Goal: Task Accomplishment & Management: Complete application form

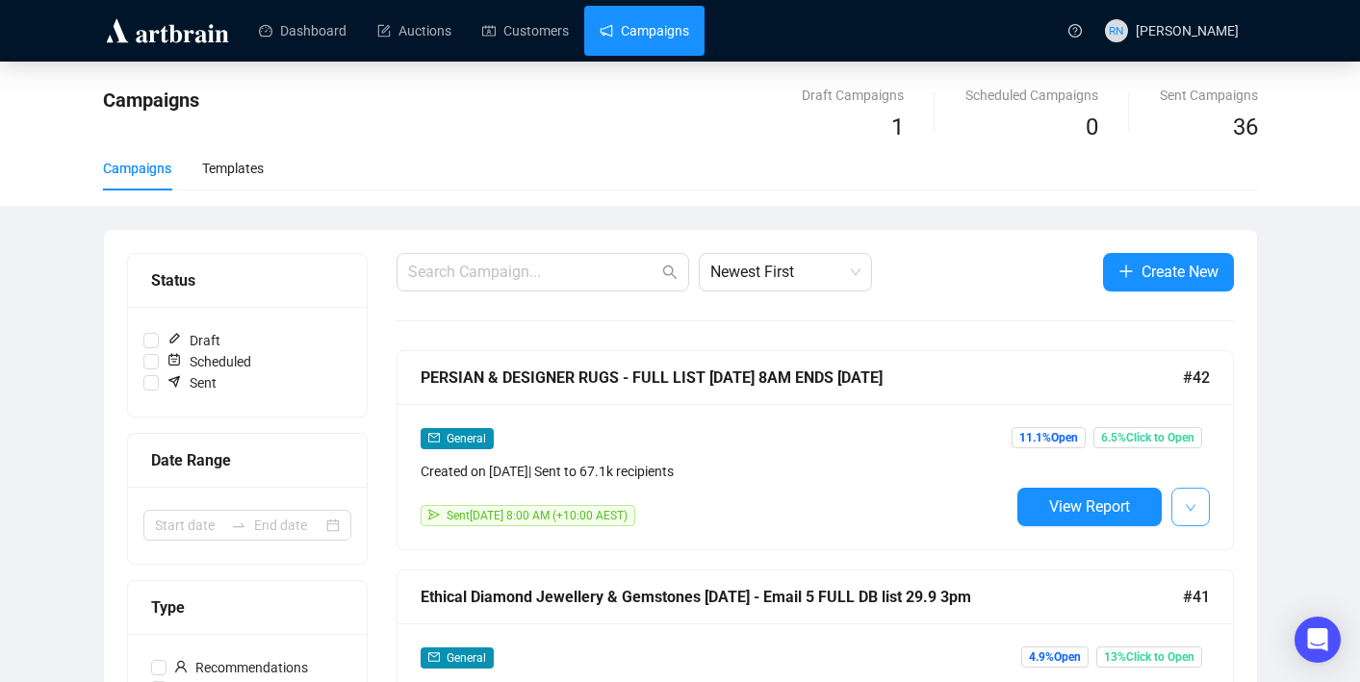
click at [1196, 504] on button "button" at bounding box center [1190, 507] width 38 height 38
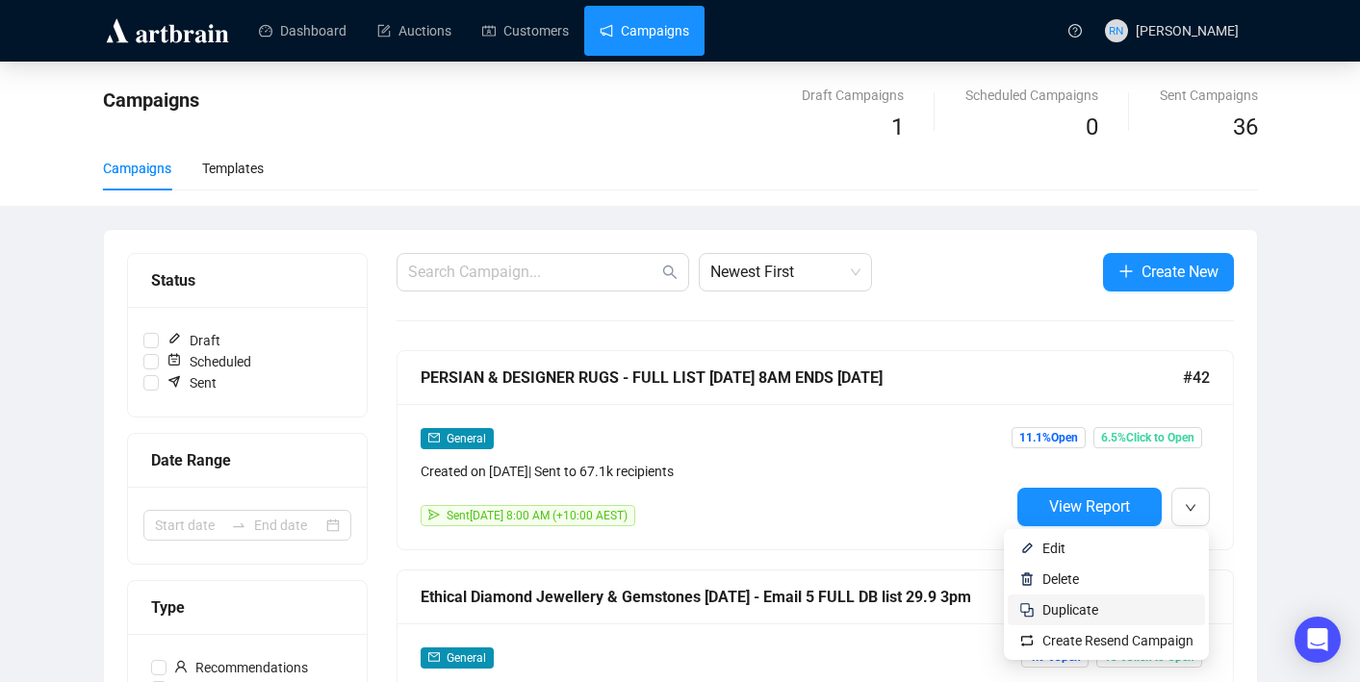
click at [1154, 610] on span "Duplicate" at bounding box center [1117, 609] width 151 height 21
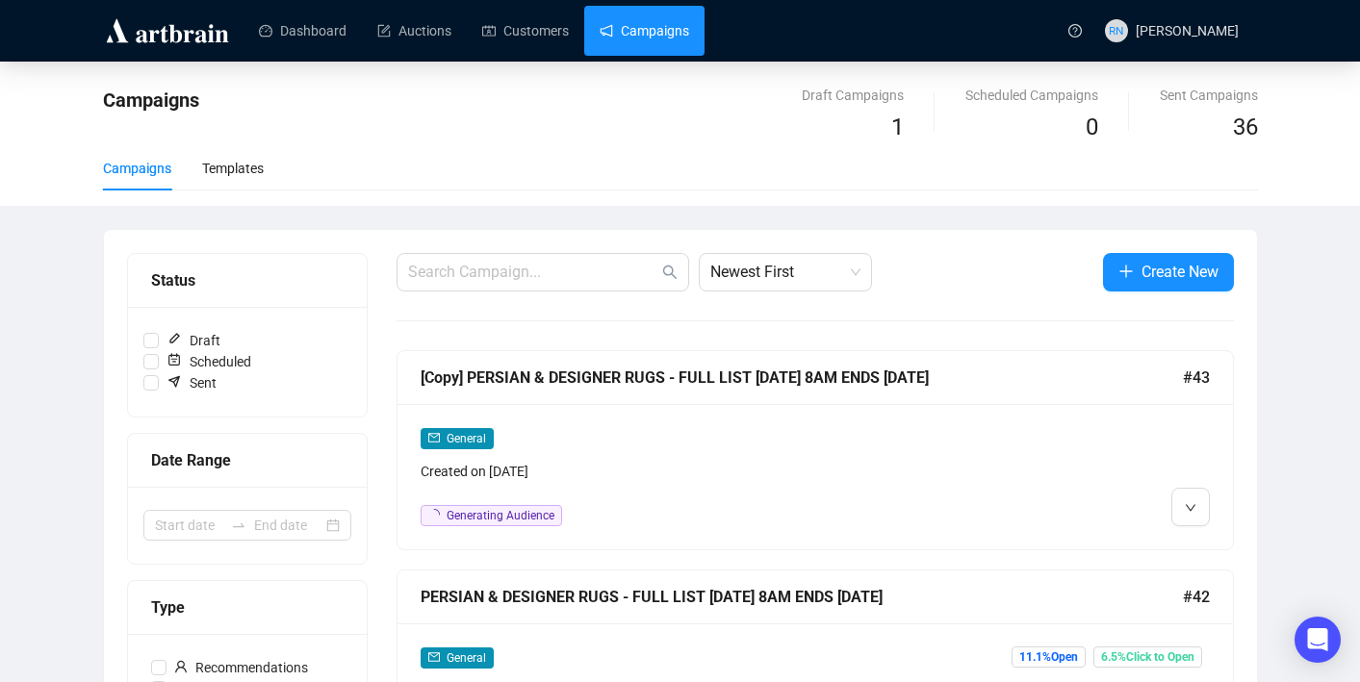
click at [726, 427] on div "General" at bounding box center [715, 438] width 589 height 22
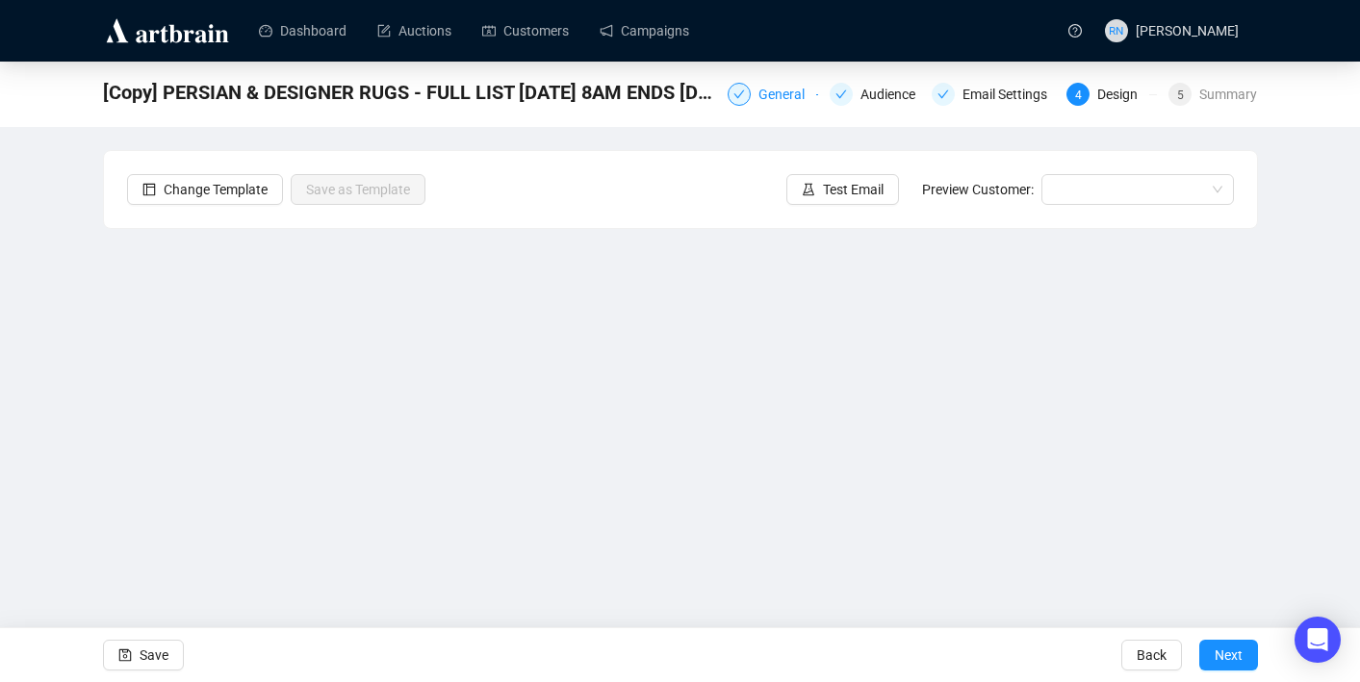
click at [741, 93] on div "General" at bounding box center [772, 94] width 90 height 23
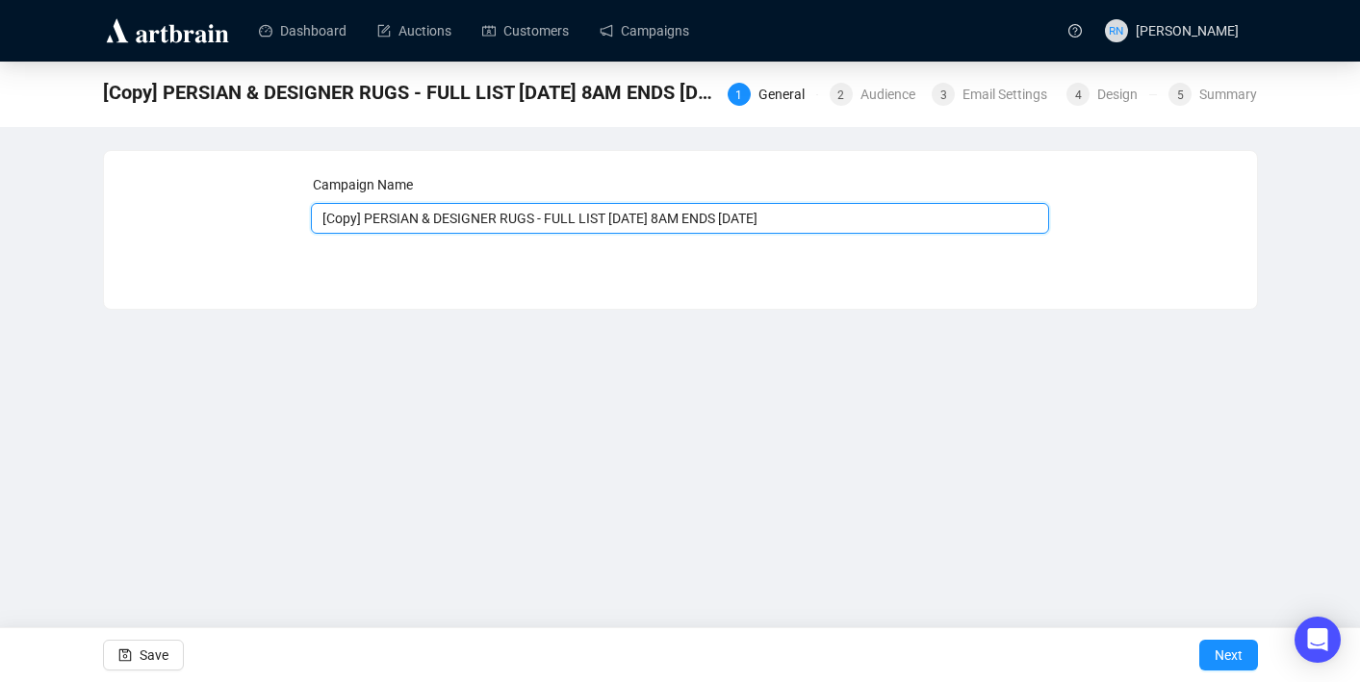
drag, startPoint x: 370, startPoint y: 224, endPoint x: 268, endPoint y: 217, distance: 102.2
click at [268, 217] on div "Campaign Name [Copy] PERSIAN & DESIGNER RUGS - FULL LIST [DATE] 8AM ENDS [DATE]…" at bounding box center [680, 215] width 1107 height 83
click at [627, 215] on input "PERSIAN & DESIGNER RUGS - FULL LIST [DATE] 8AM ENDS [DATE]" at bounding box center [680, 218] width 738 height 31
drag, startPoint x: 718, startPoint y: 216, endPoint x: 826, endPoint y: 215, distance: 107.8
click at [826, 215] on input "PERSIAN & DESIGNER RUGS - FULL LIST [DATE] EMAIL 3 8AM ENDS [DATE]" at bounding box center [680, 218] width 738 height 31
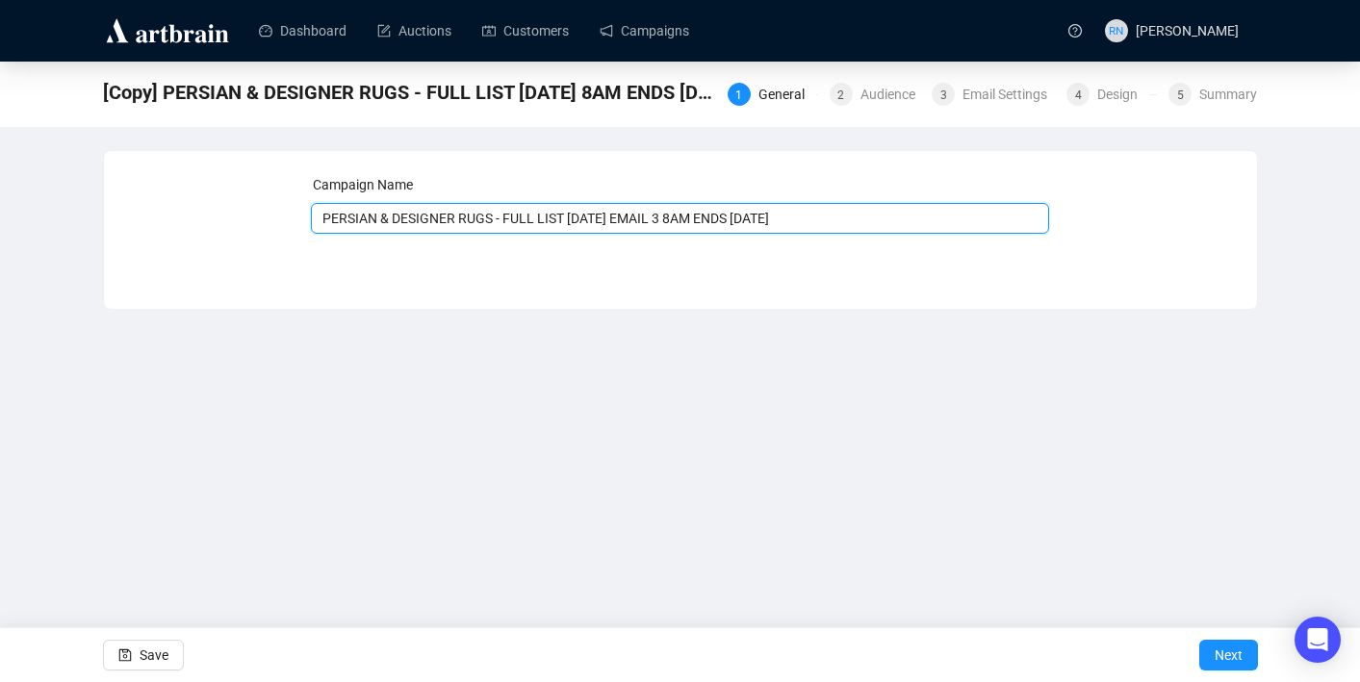
click at [826, 215] on input "PERSIAN & DESIGNER RUGS - FULL LIST [DATE] EMAIL 3 8AM ENDS [DATE]" at bounding box center [680, 218] width 738 height 31
click at [593, 221] on input "PERSIAN & DESIGNER RUGS - FULL LIST [DATE] EMAIL 3 8AM ENDS [DATE]" at bounding box center [680, 218] width 738 height 31
type input "PERSIAN & DESIGNER RUGS - FULL LIST [DATE] EMAIL 3 8AM ENDS [DATE]"
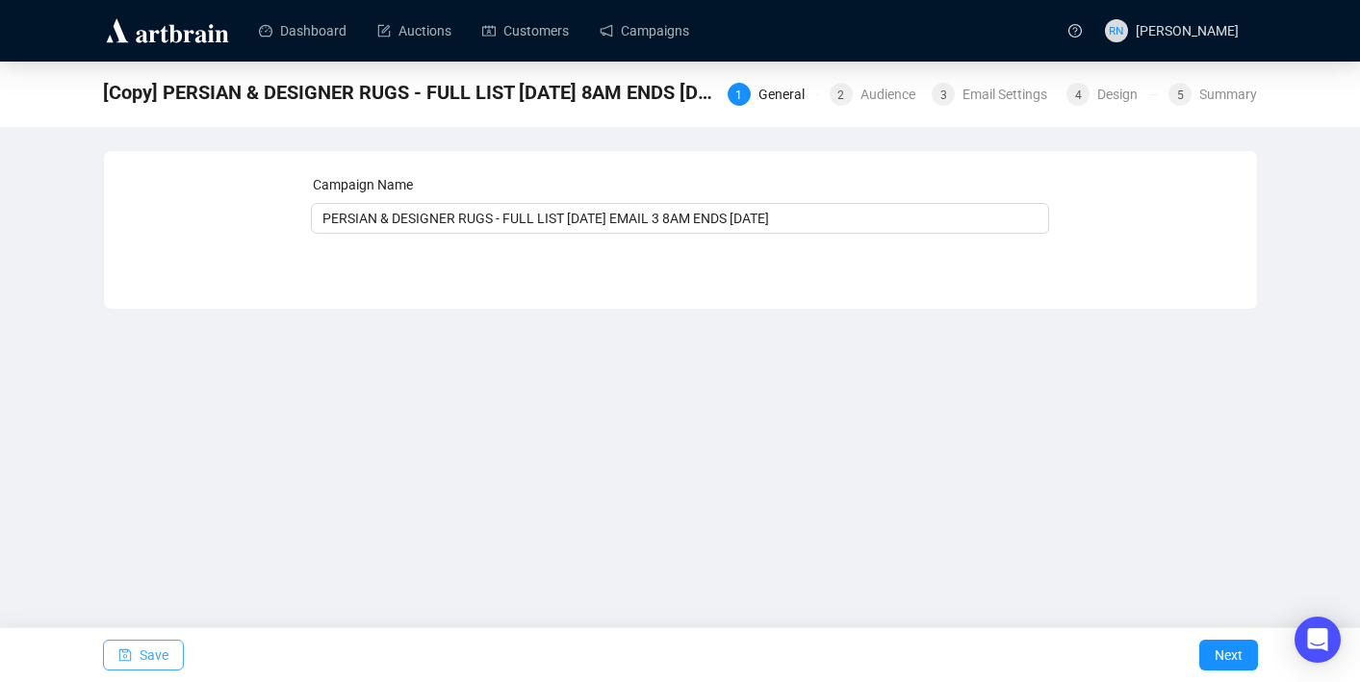
click at [164, 663] on span "Save" at bounding box center [154, 655] width 29 height 54
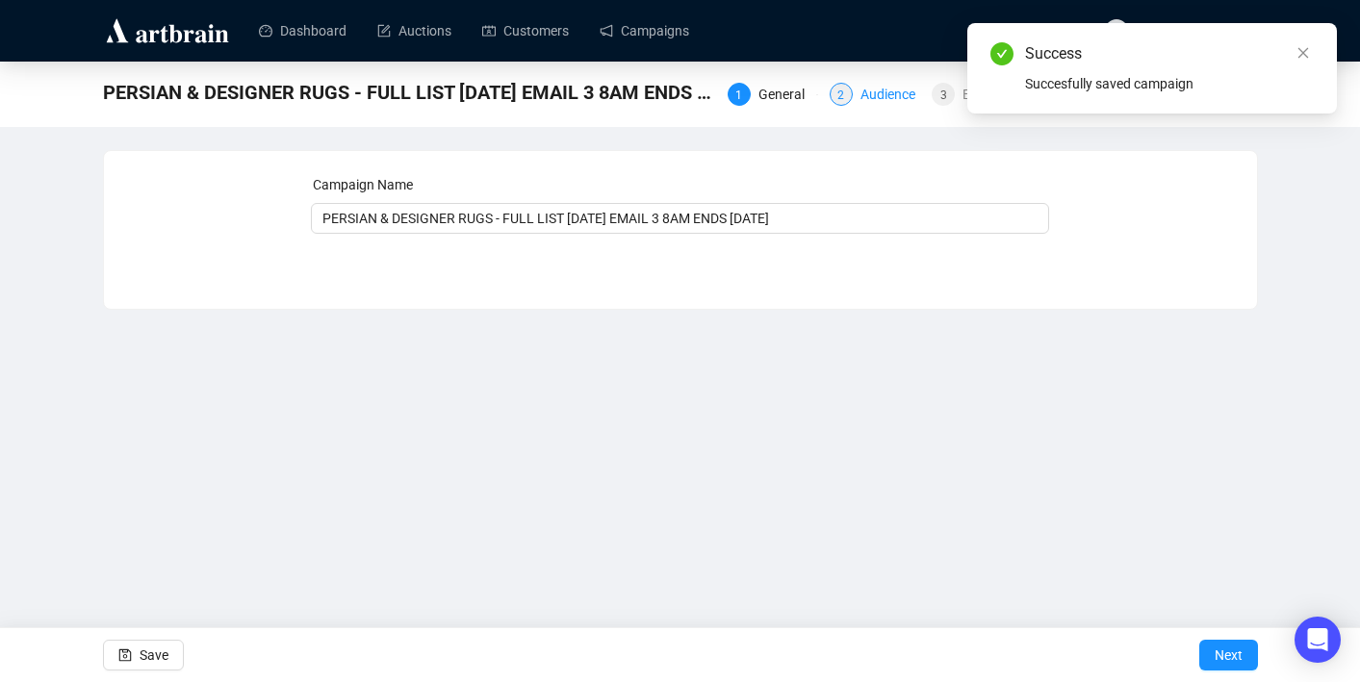
click at [860, 89] on div "Audience" at bounding box center [893, 94] width 66 height 23
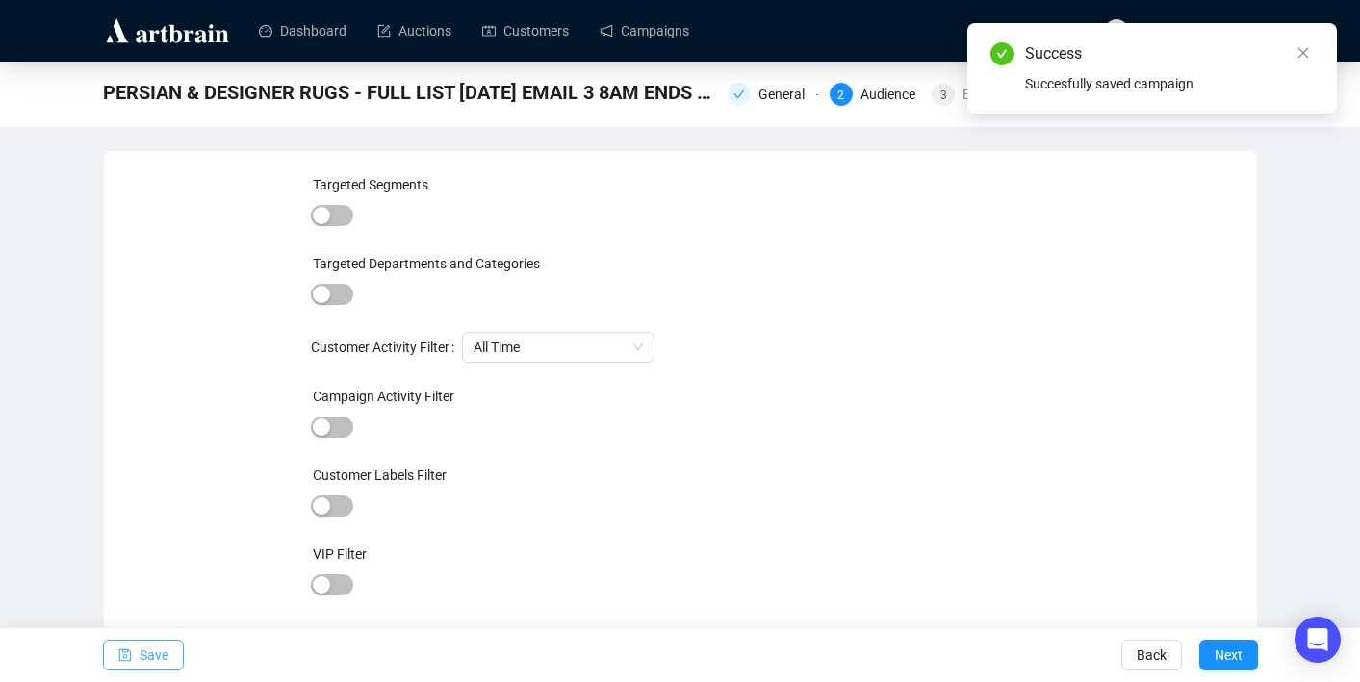
click at [150, 664] on span "Save" at bounding box center [154, 655] width 29 height 54
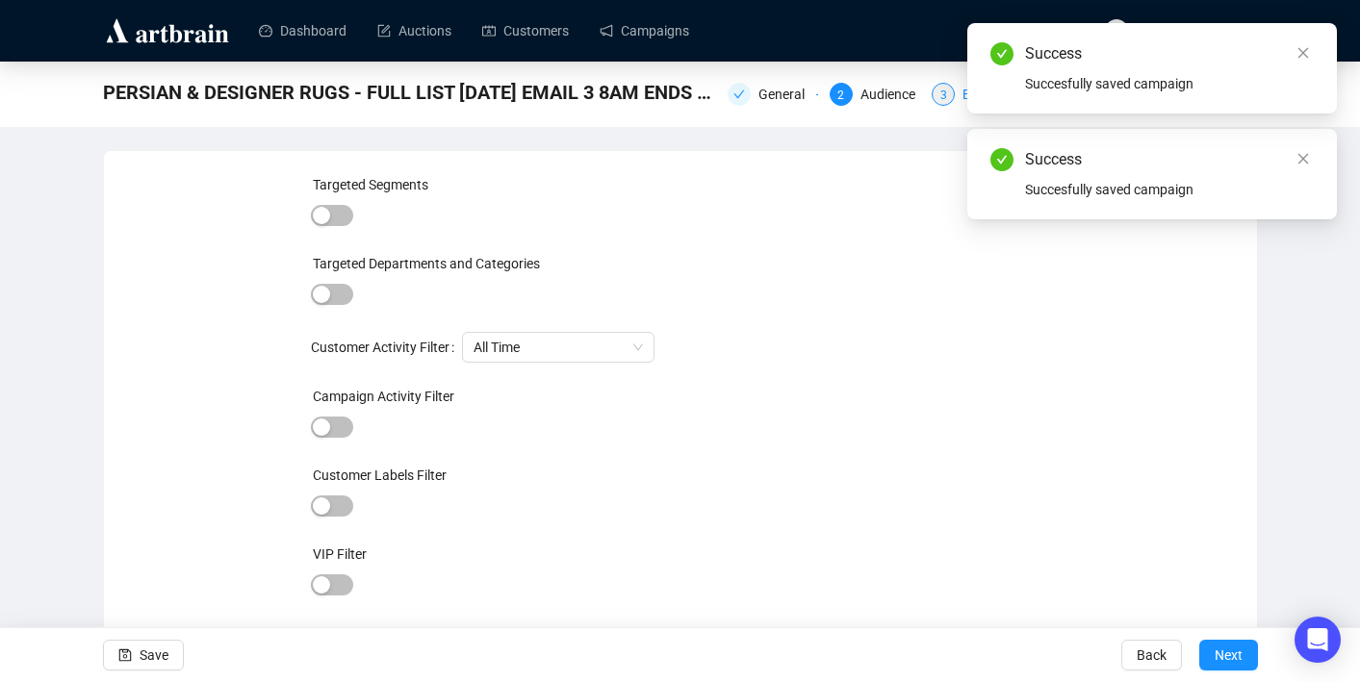
click at [943, 95] on div "3" at bounding box center [942, 94] width 23 height 23
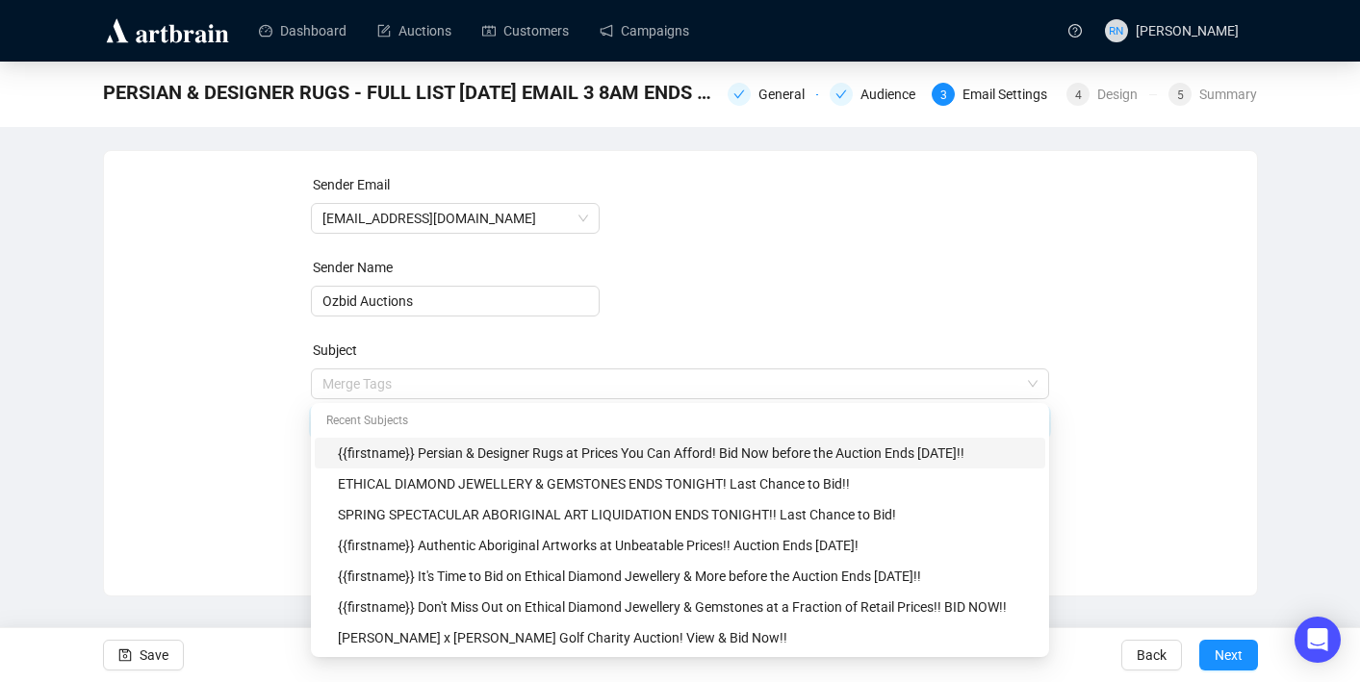
click at [562, 387] on span "Merge Tags {{firstname}} Persian & Designer Rugs at Prices You Can Afford! Bid …" at bounding box center [680, 403] width 738 height 54
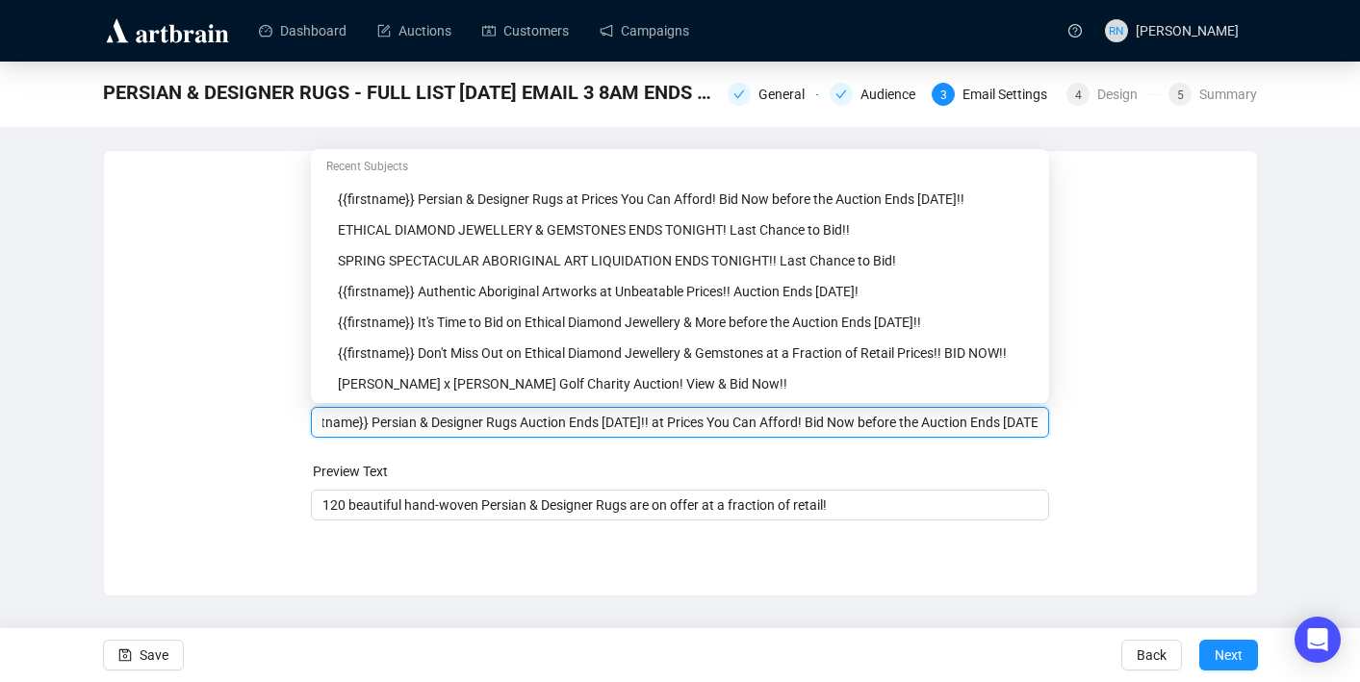
scroll to position [0, 95]
drag, startPoint x: 698, startPoint y: 425, endPoint x: 1056, endPoint y: 416, distance: 358.1
click at [1056, 416] on div "Sender Email [EMAIL_ADDRESS][DOMAIN_NAME] Sender Name Ozbid Auctions Subject Me…" at bounding box center [680, 359] width 1107 height 370
click at [688, 426] on input "{{firstname}} Persian & Designer Rugs Auction Ends [DATE]!! Last Chance to Bid!!" at bounding box center [679, 422] width 715 height 21
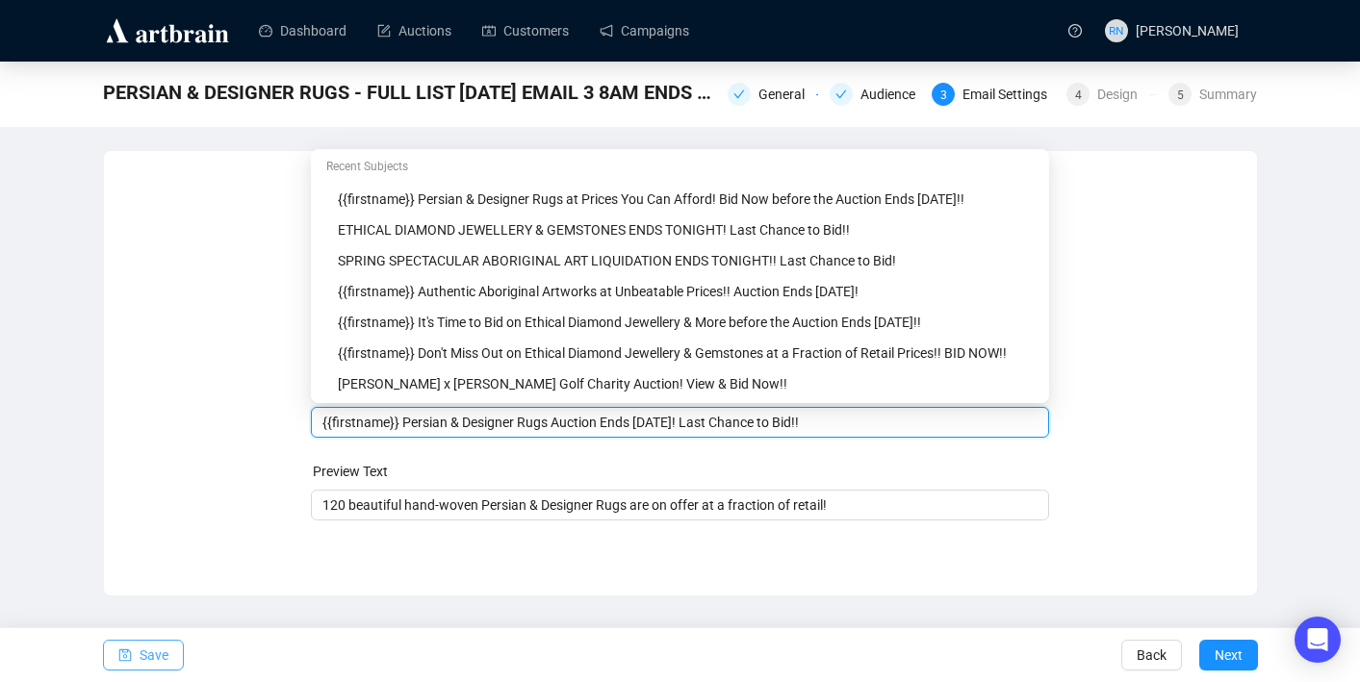
type input "{{firstname}} Persian & Designer Rugs Auction Ends [DATE]! Last Chance to Bid!!"
click at [135, 657] on button "Save" at bounding box center [143, 655] width 81 height 31
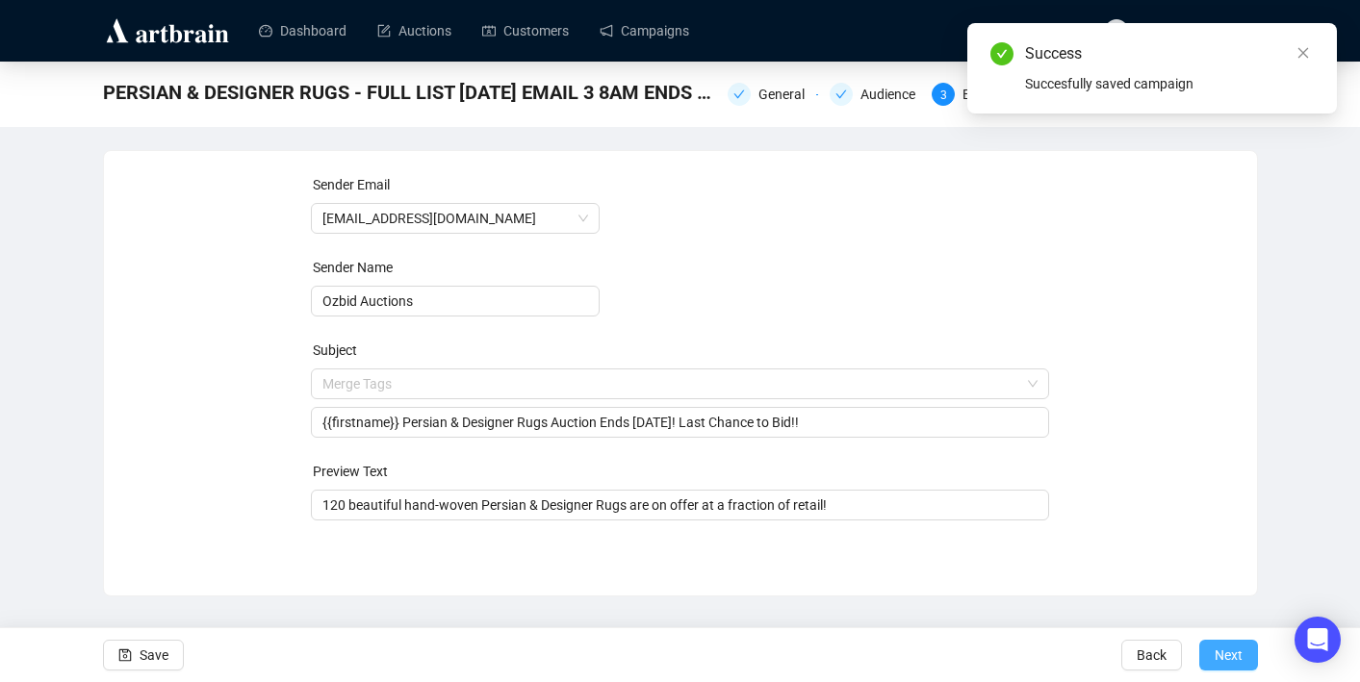
click at [1220, 664] on span "Next" at bounding box center [1228, 655] width 28 height 54
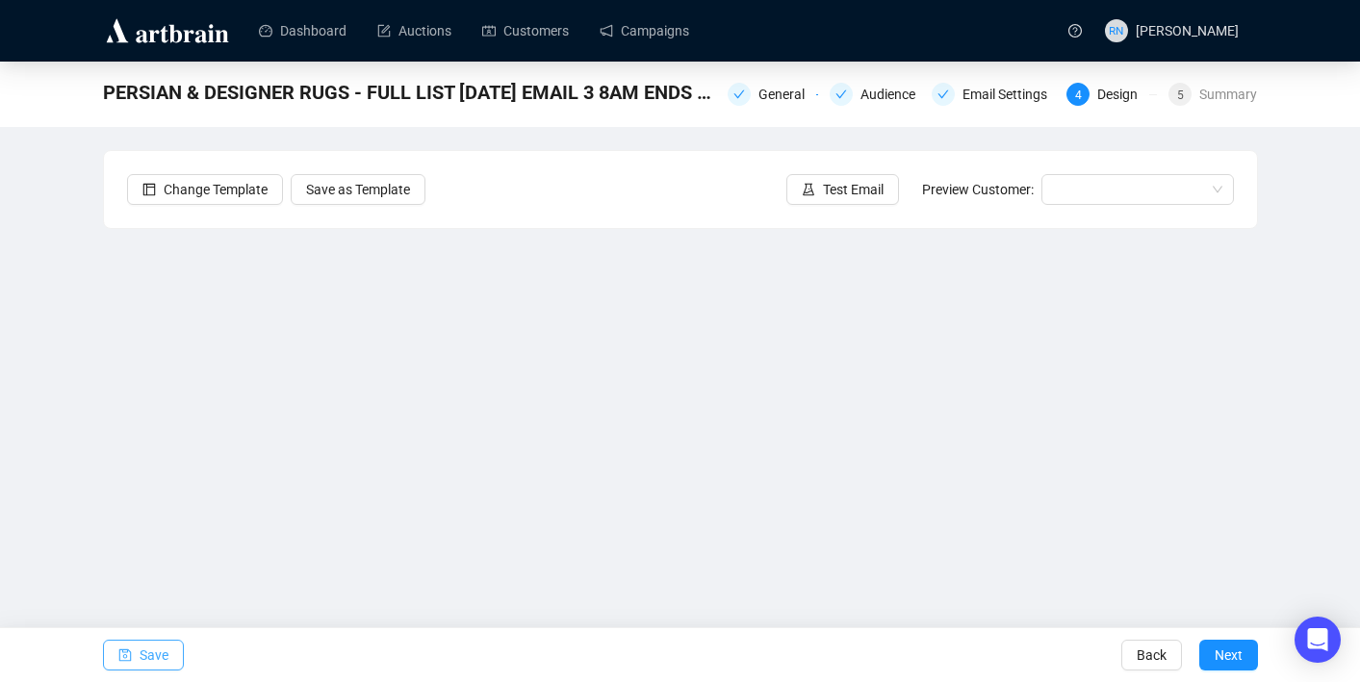
click at [153, 658] on span "Save" at bounding box center [154, 655] width 29 height 54
click at [151, 663] on span "Save" at bounding box center [154, 655] width 29 height 54
click at [161, 659] on span "Save" at bounding box center [154, 655] width 29 height 54
click at [153, 655] on span "Save" at bounding box center [154, 655] width 29 height 54
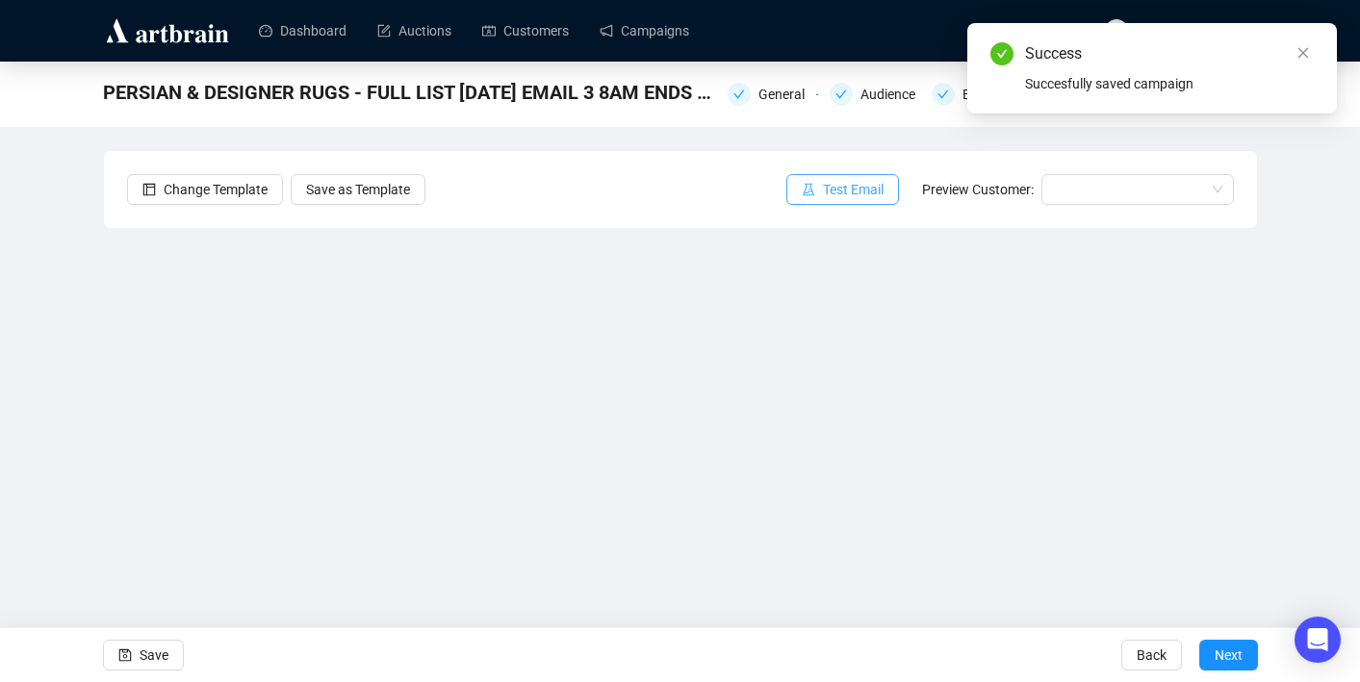
click at [851, 202] on button "Test Email" at bounding box center [842, 189] width 113 height 31
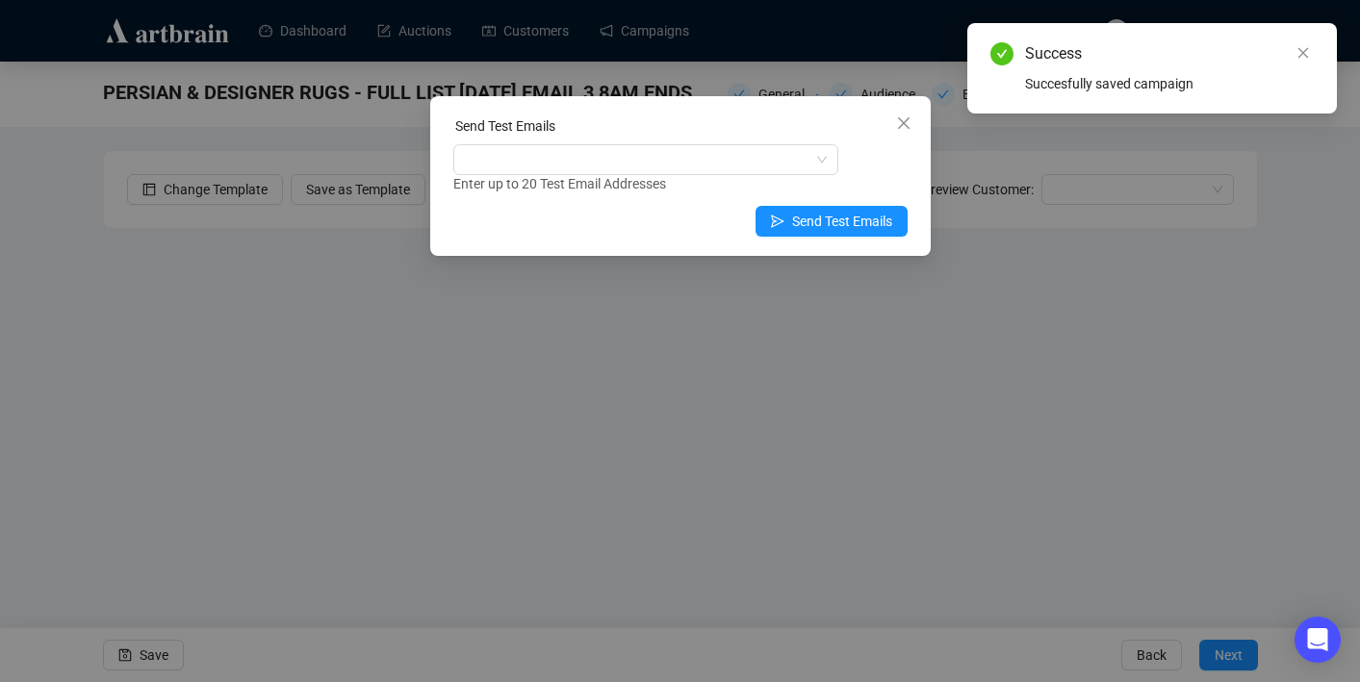
click at [623, 132] on div "Send Test Emails" at bounding box center [680, 129] width 454 height 29
click at [623, 160] on div at bounding box center [635, 159] width 357 height 27
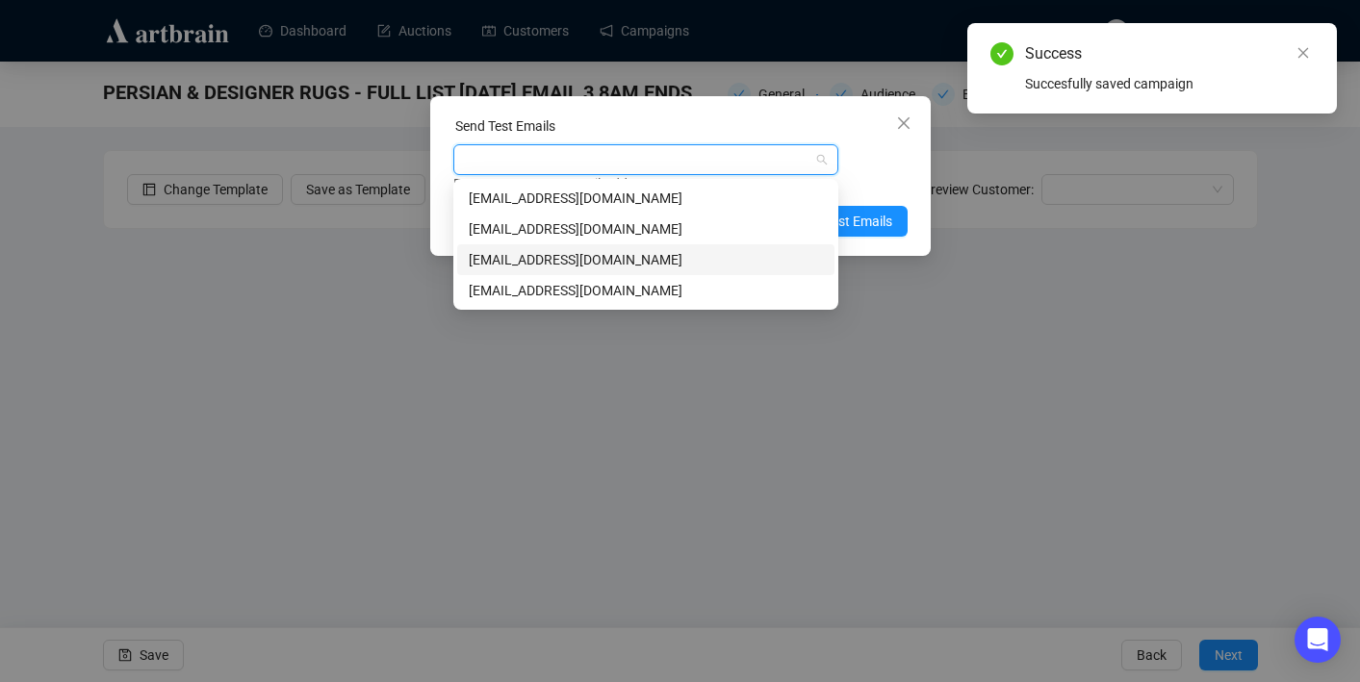
click at [601, 241] on div "[EMAIL_ADDRESS][DOMAIN_NAME]" at bounding box center [645, 229] width 377 height 31
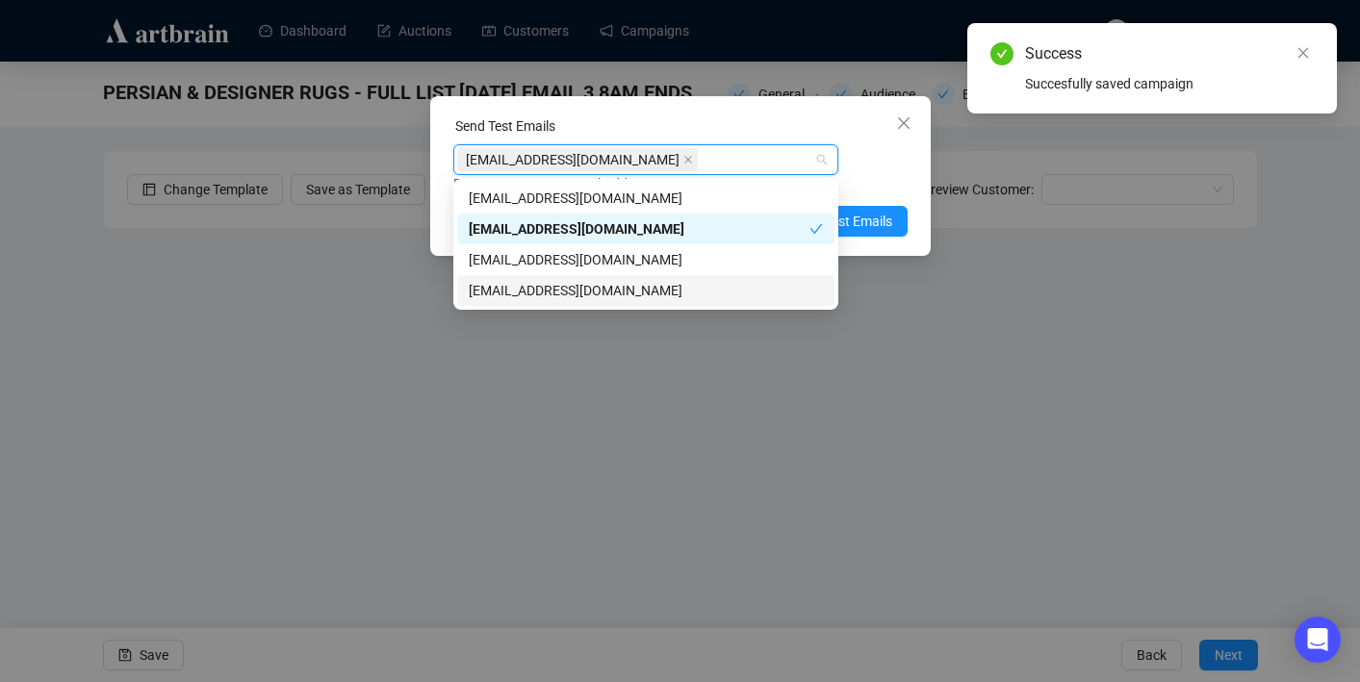
click at [721, 287] on div "[EMAIL_ADDRESS][DOMAIN_NAME]" at bounding box center [646, 290] width 354 height 21
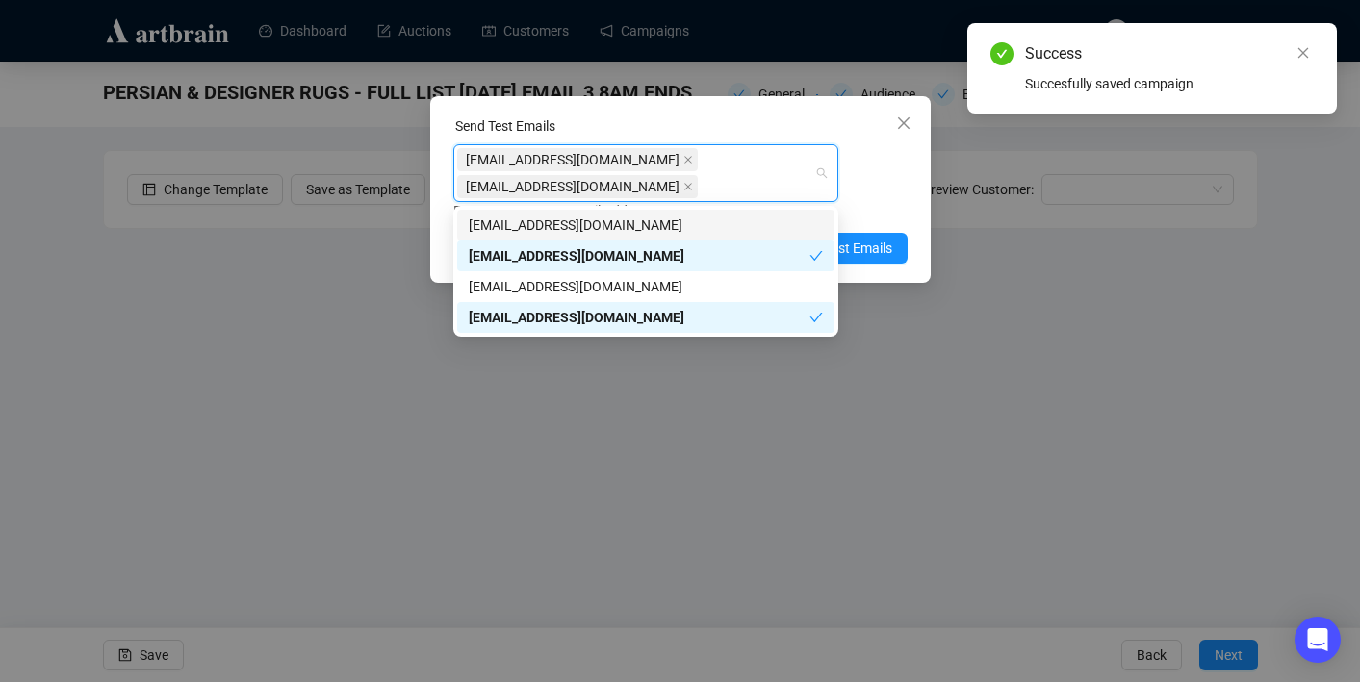
click at [885, 187] on div "[EMAIL_ADDRESS][DOMAIN_NAME] [EMAIL_ADDRESS][DOMAIN_NAME] Enter up to 20 Test E…" at bounding box center [680, 182] width 454 height 77
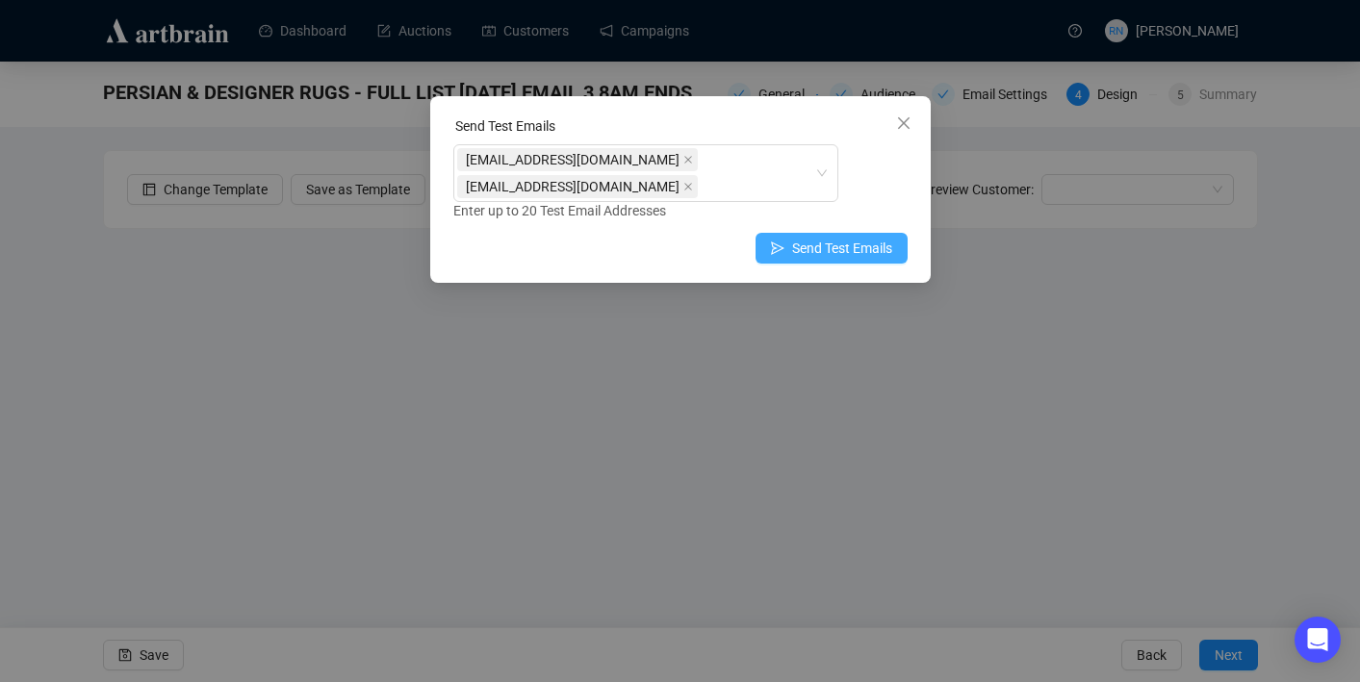
click at [869, 250] on span "Send Test Emails" at bounding box center [842, 248] width 100 height 21
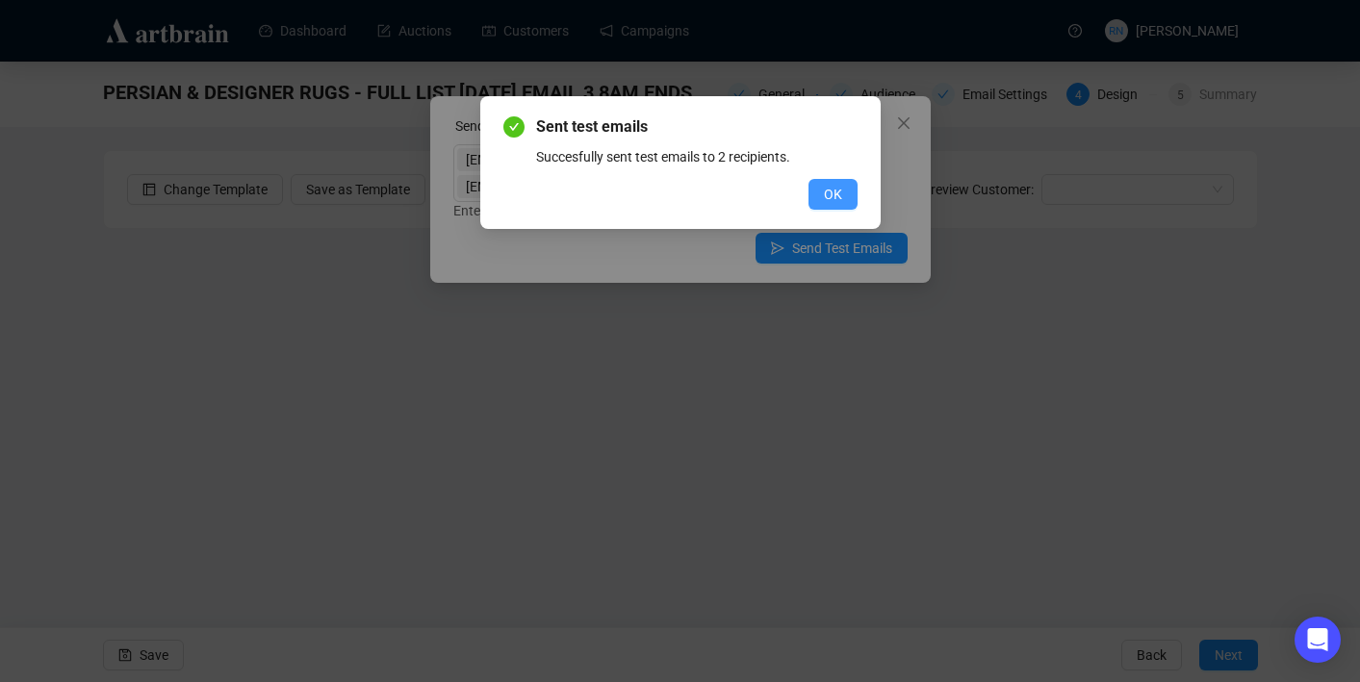
click at [827, 195] on span "OK" at bounding box center [833, 194] width 18 height 21
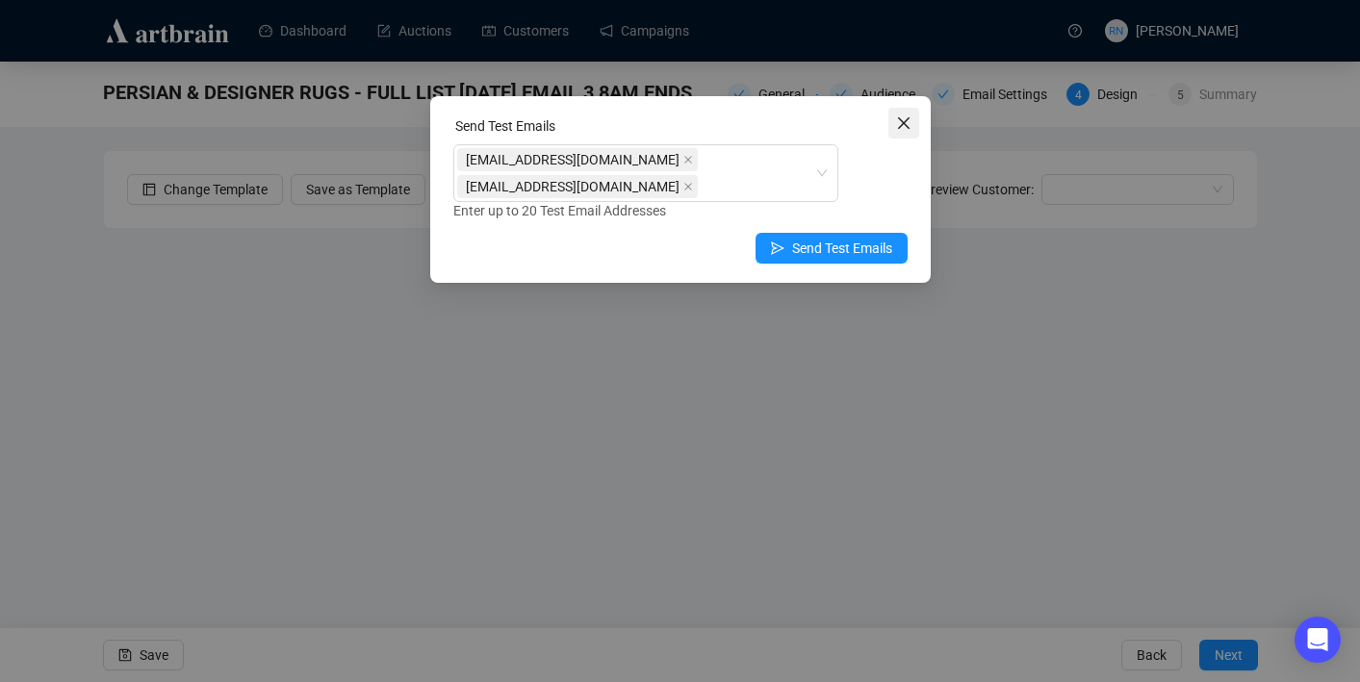
click at [904, 123] on icon "close" at bounding box center [903, 123] width 12 height 12
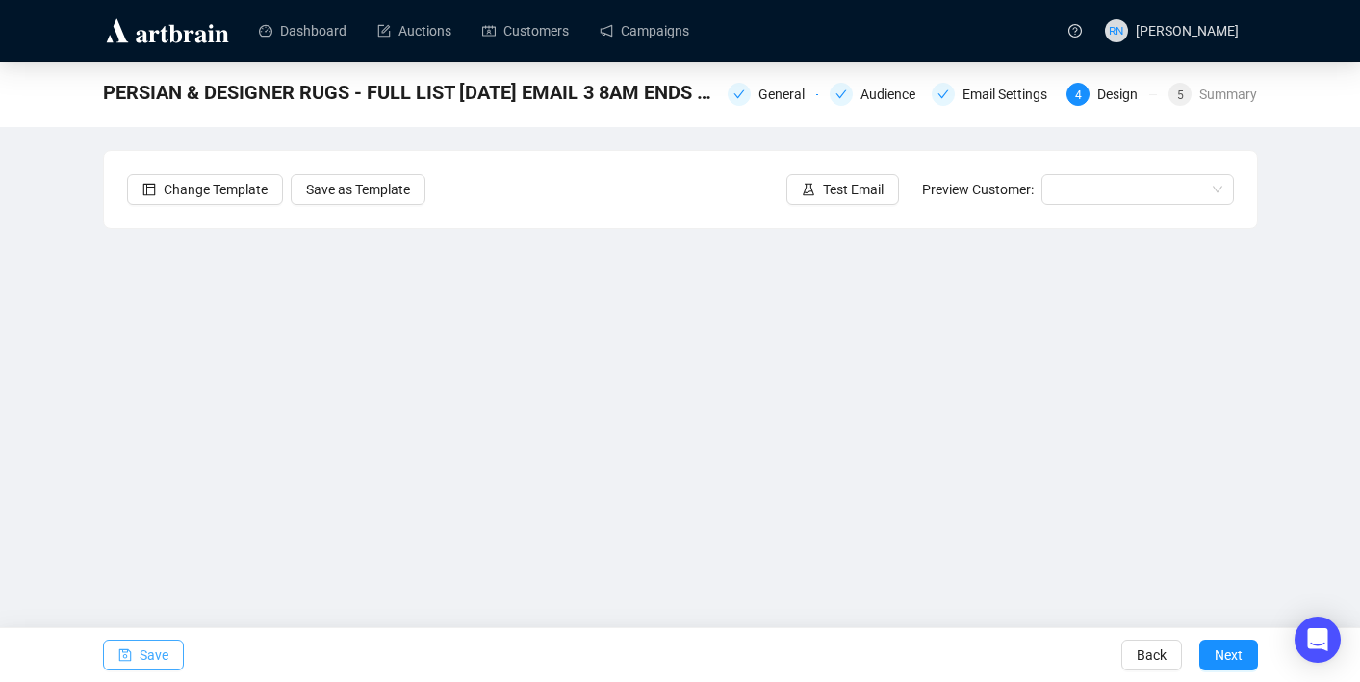
click at [168, 667] on span "Save" at bounding box center [154, 655] width 29 height 54
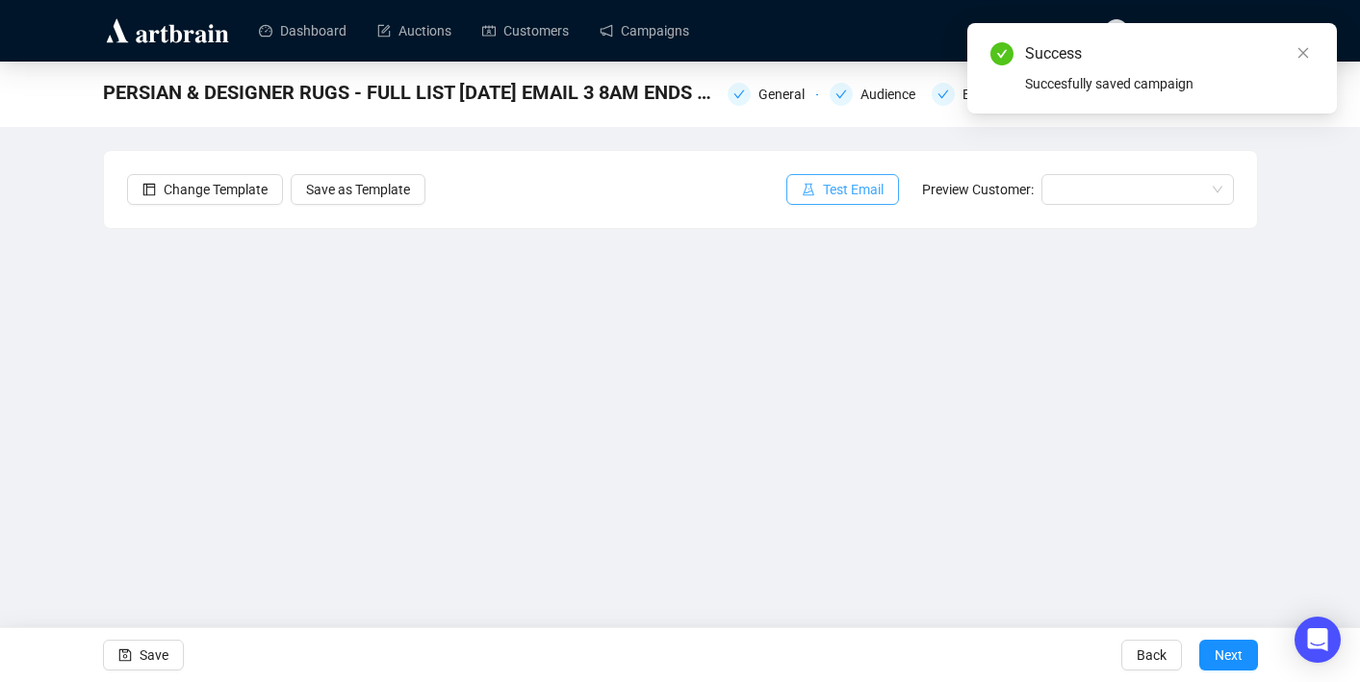
click at [839, 198] on span "Test Email" at bounding box center [853, 189] width 61 height 21
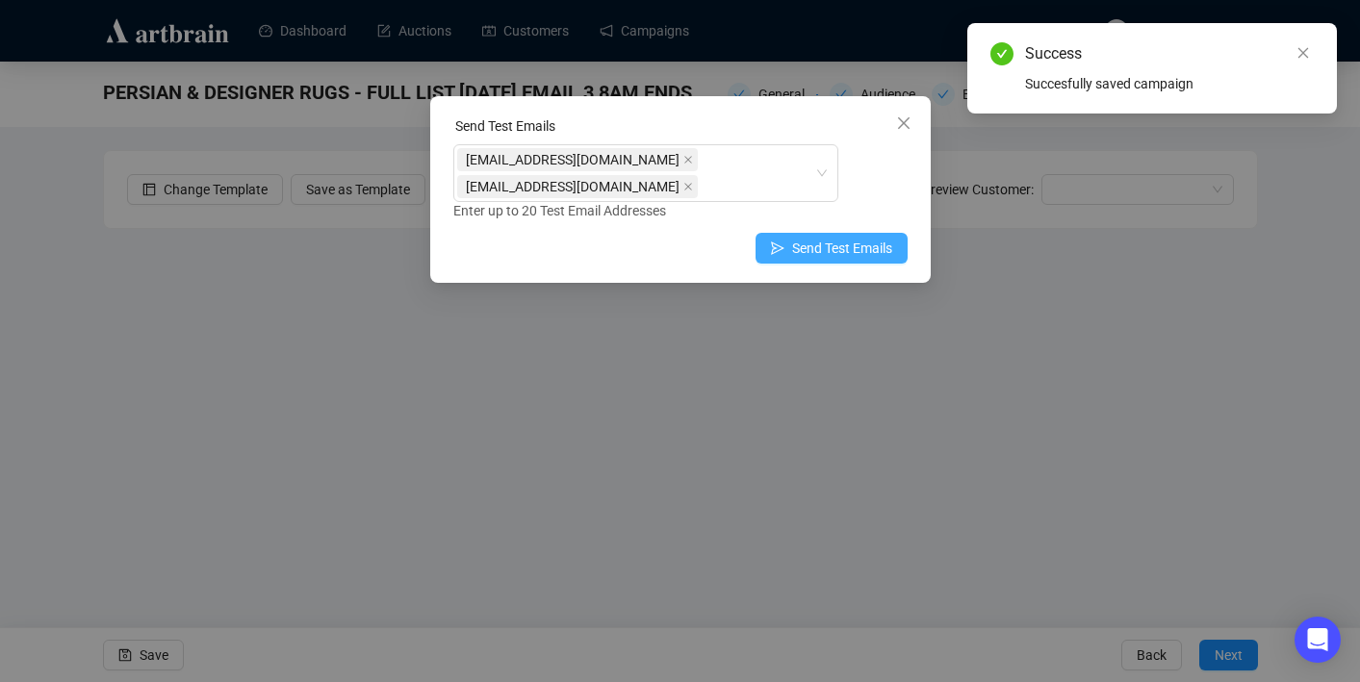
click at [836, 246] on span "Send Test Emails" at bounding box center [842, 248] width 100 height 21
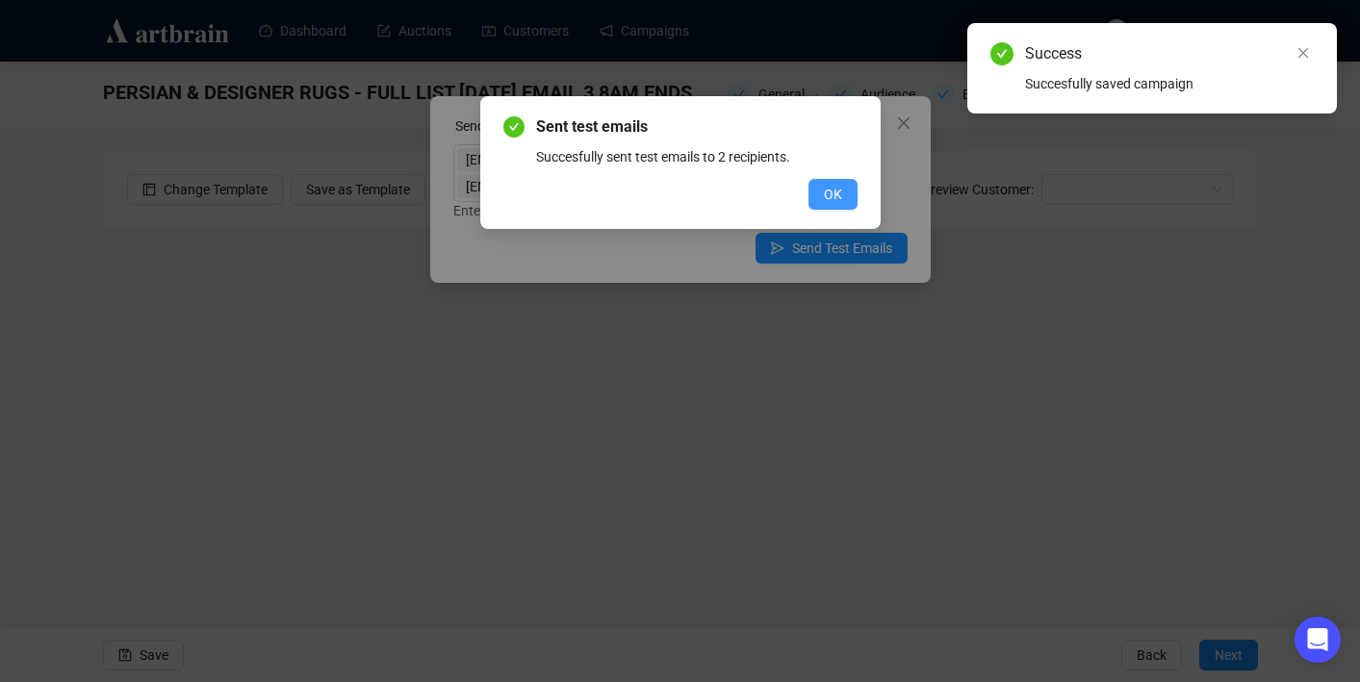
click at [824, 208] on button "OK" at bounding box center [832, 194] width 49 height 31
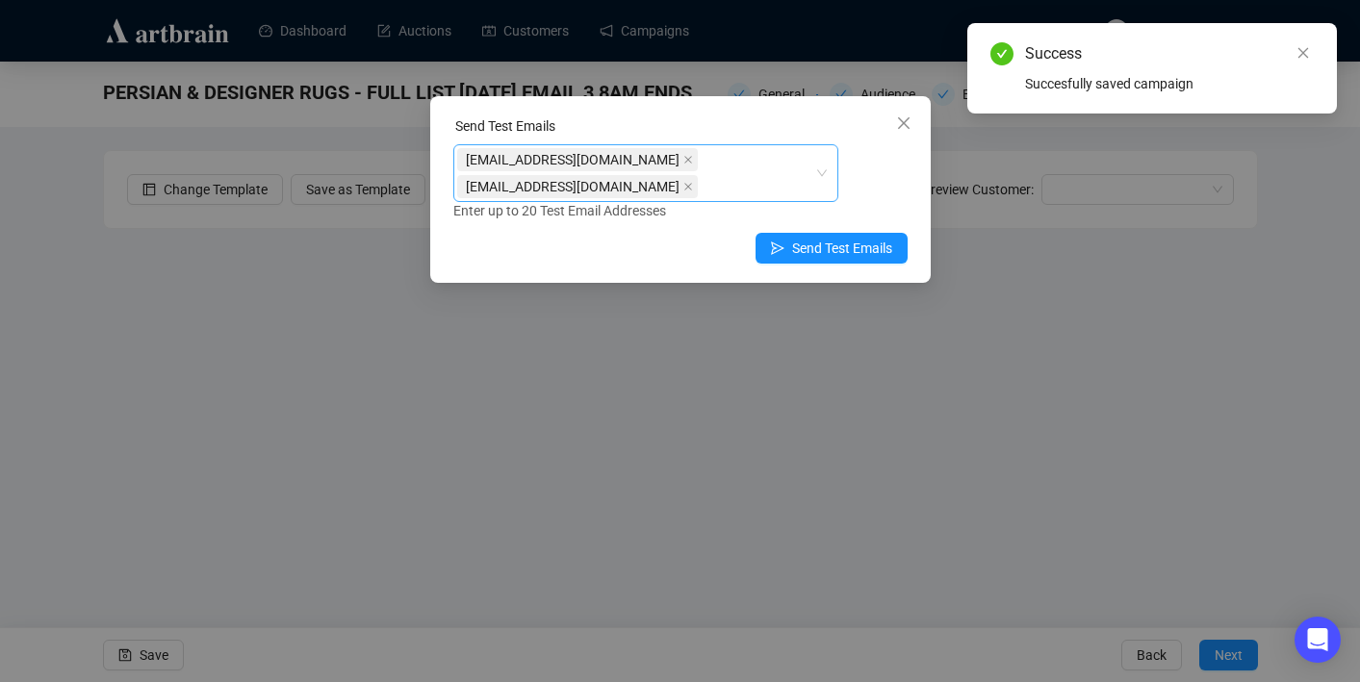
click at [746, 180] on div "[EMAIL_ADDRESS][DOMAIN_NAME] [EMAIL_ADDRESS][DOMAIN_NAME]" at bounding box center [635, 173] width 357 height 54
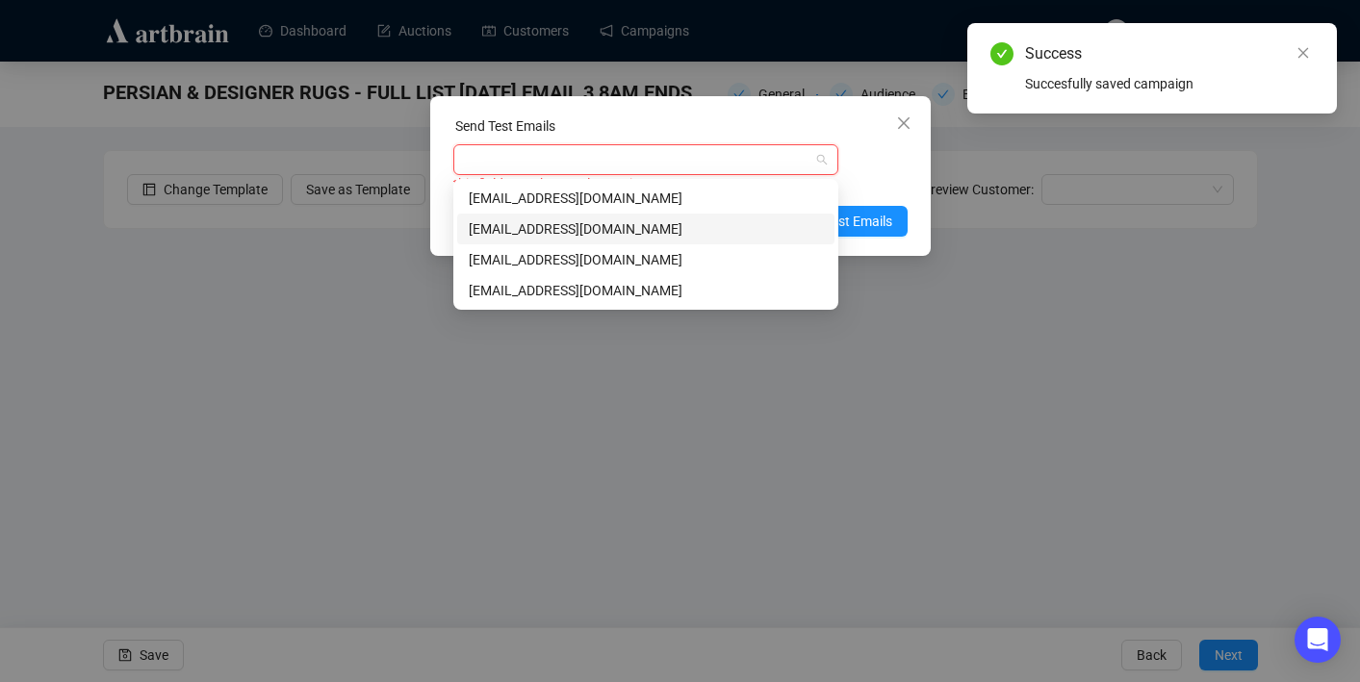
click at [729, 248] on div "[EMAIL_ADDRESS][DOMAIN_NAME]" at bounding box center [645, 259] width 377 height 31
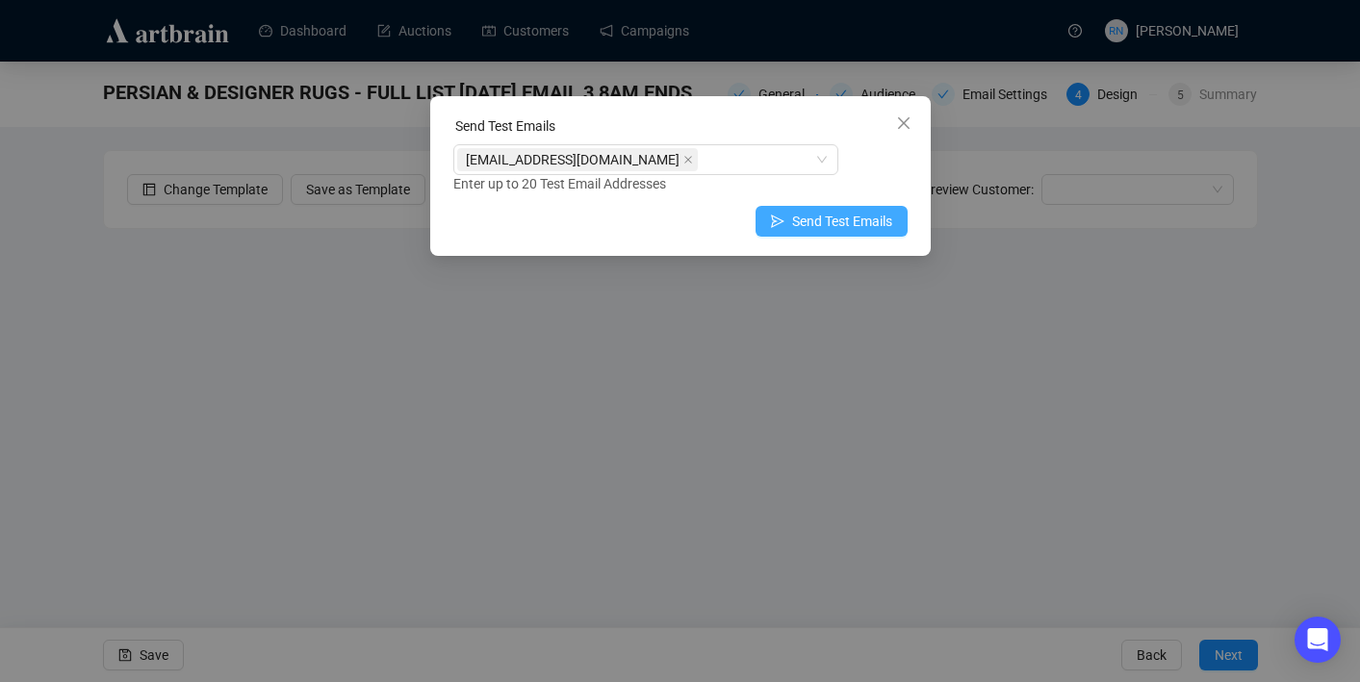
click at [887, 215] on span "Send Test Emails" at bounding box center [842, 221] width 100 height 21
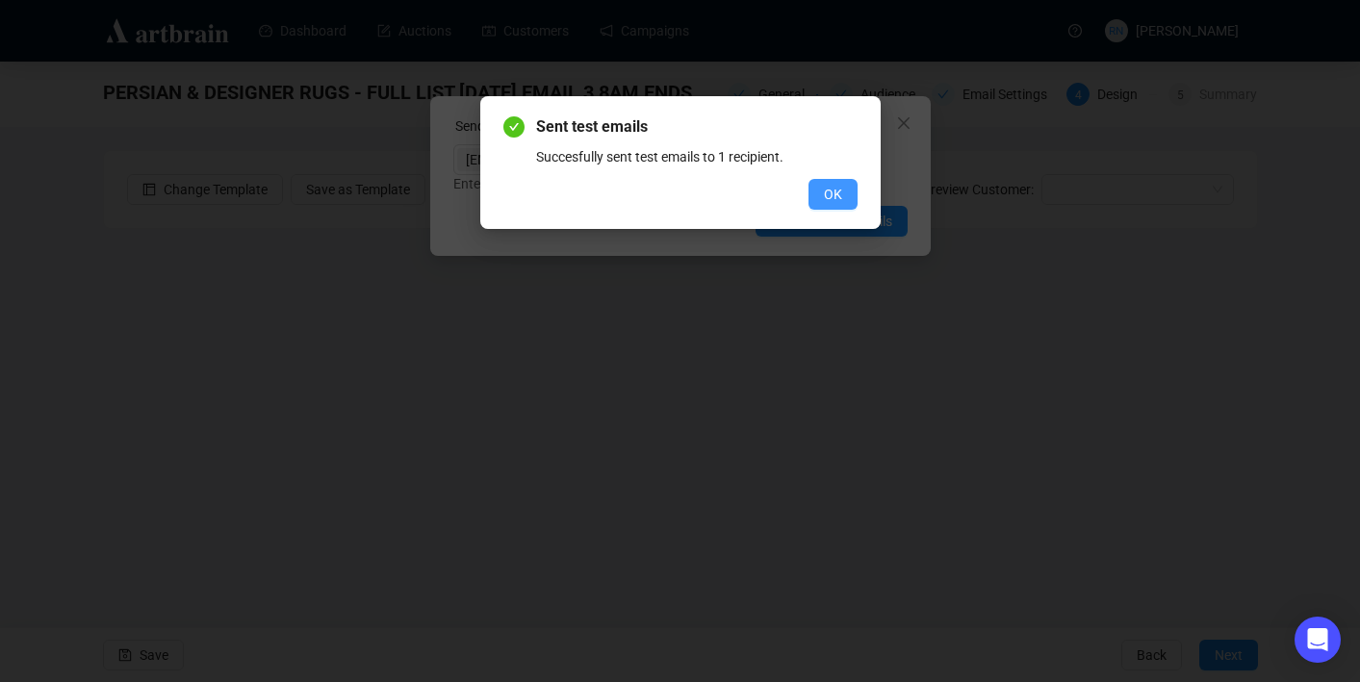
click at [825, 189] on span "OK" at bounding box center [833, 194] width 18 height 21
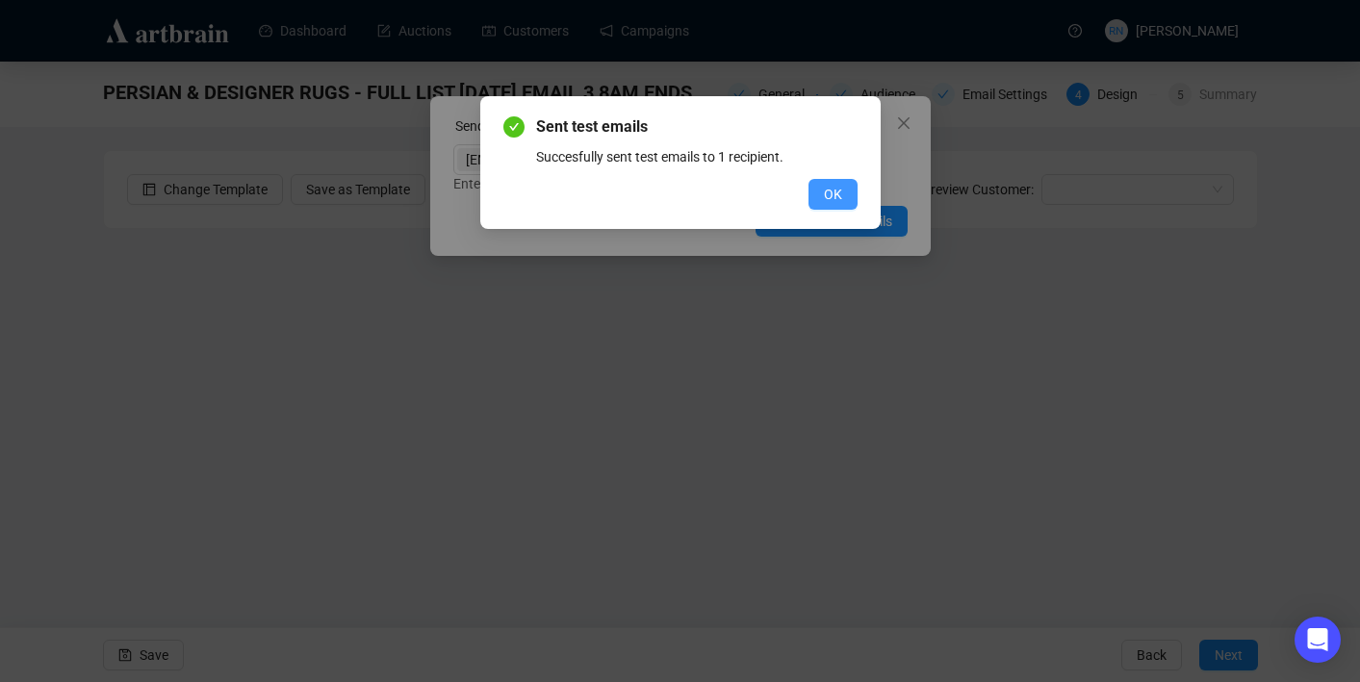
click at [836, 180] on button "OK" at bounding box center [832, 194] width 49 height 31
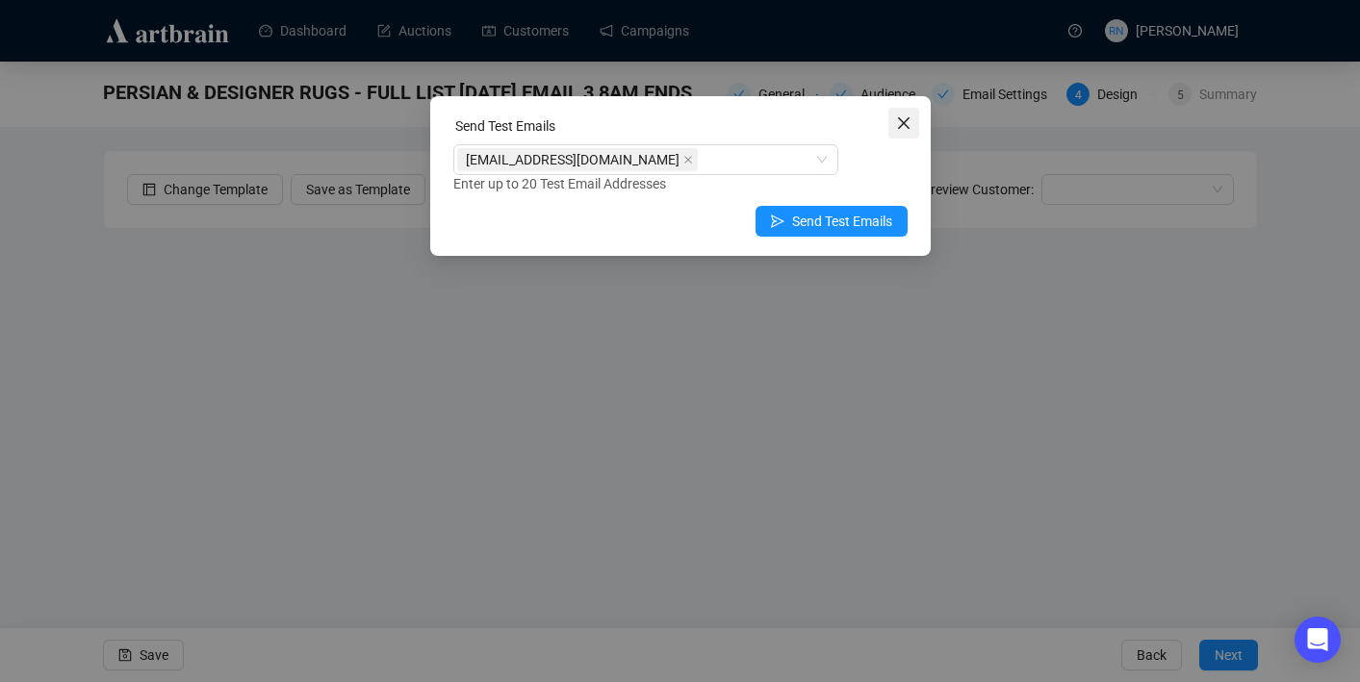
click at [916, 123] on span "Close" at bounding box center [903, 122] width 31 height 15
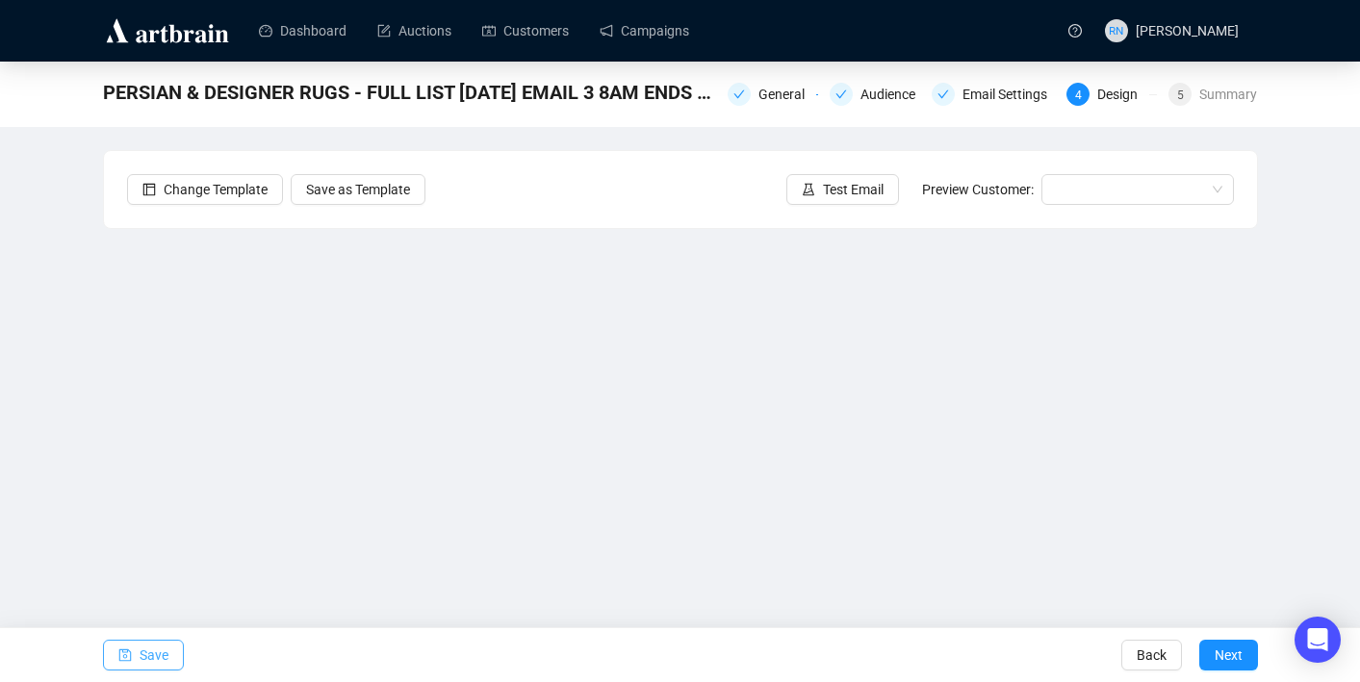
click at [141, 668] on span "Save" at bounding box center [154, 655] width 29 height 54
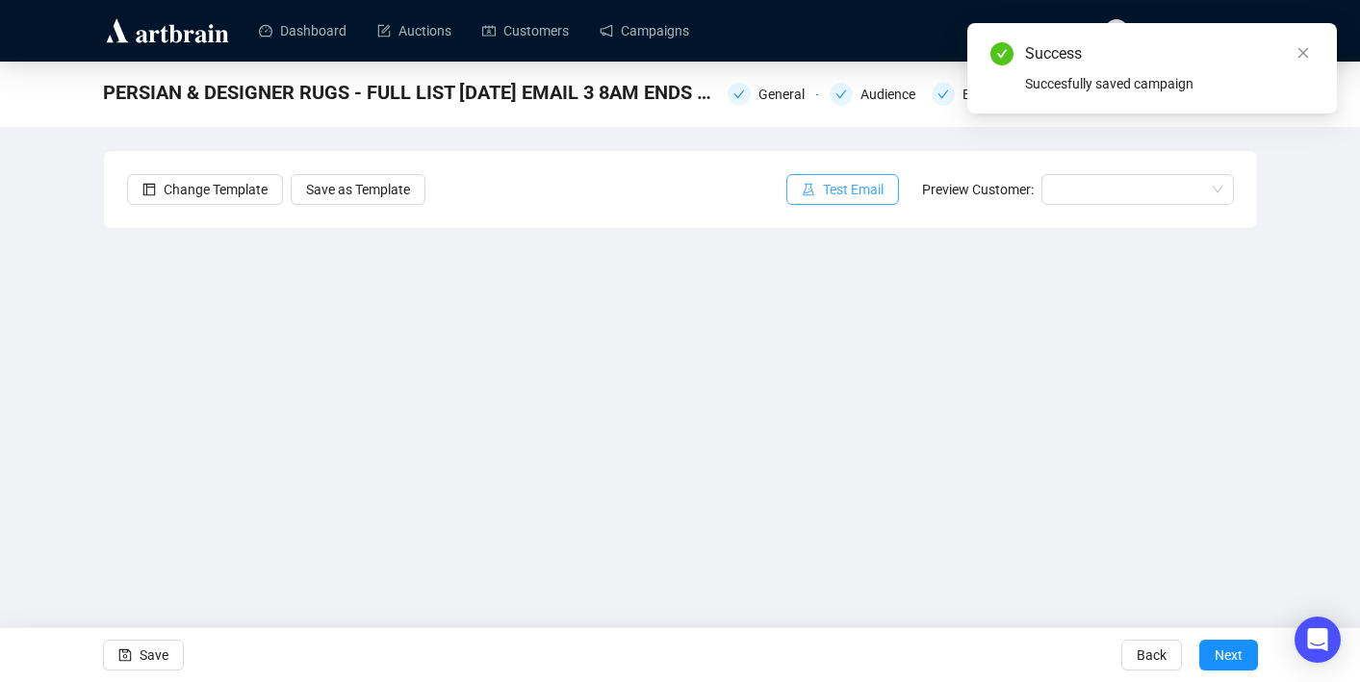
click at [869, 186] on span "Test Email" at bounding box center [853, 189] width 61 height 21
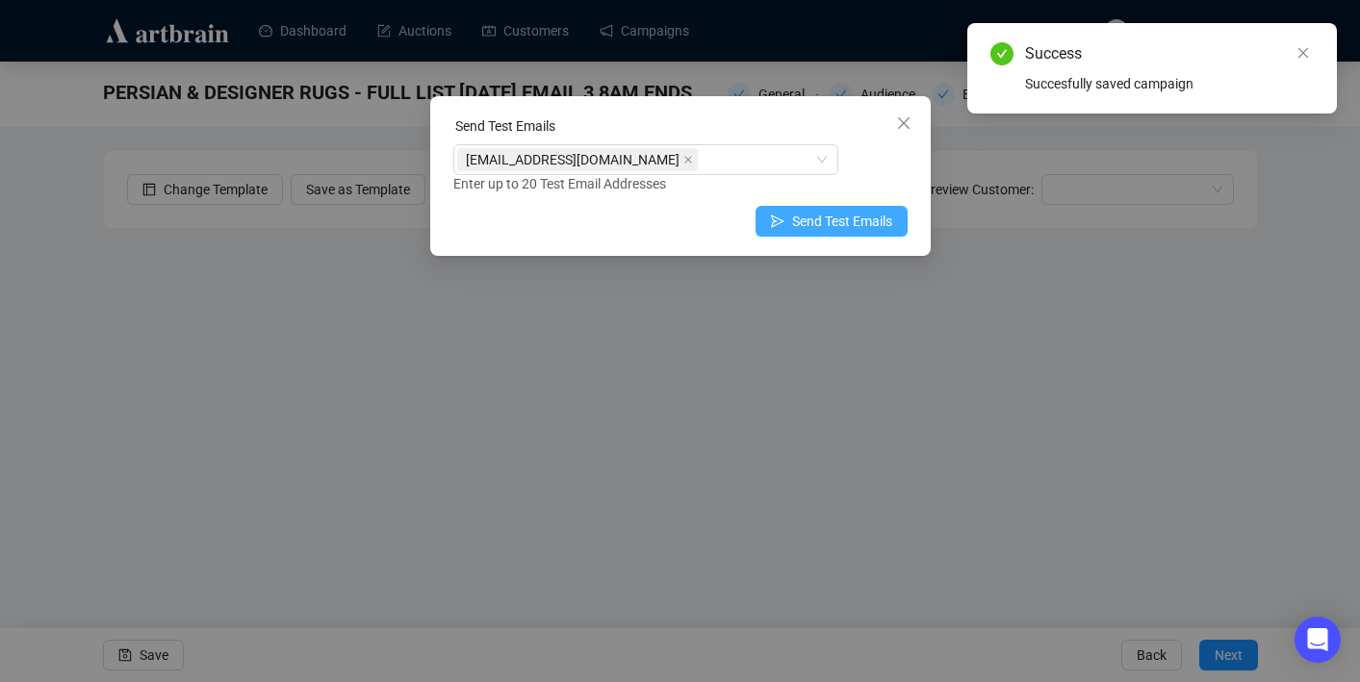
click at [833, 216] on span "Send Test Emails" at bounding box center [842, 221] width 100 height 21
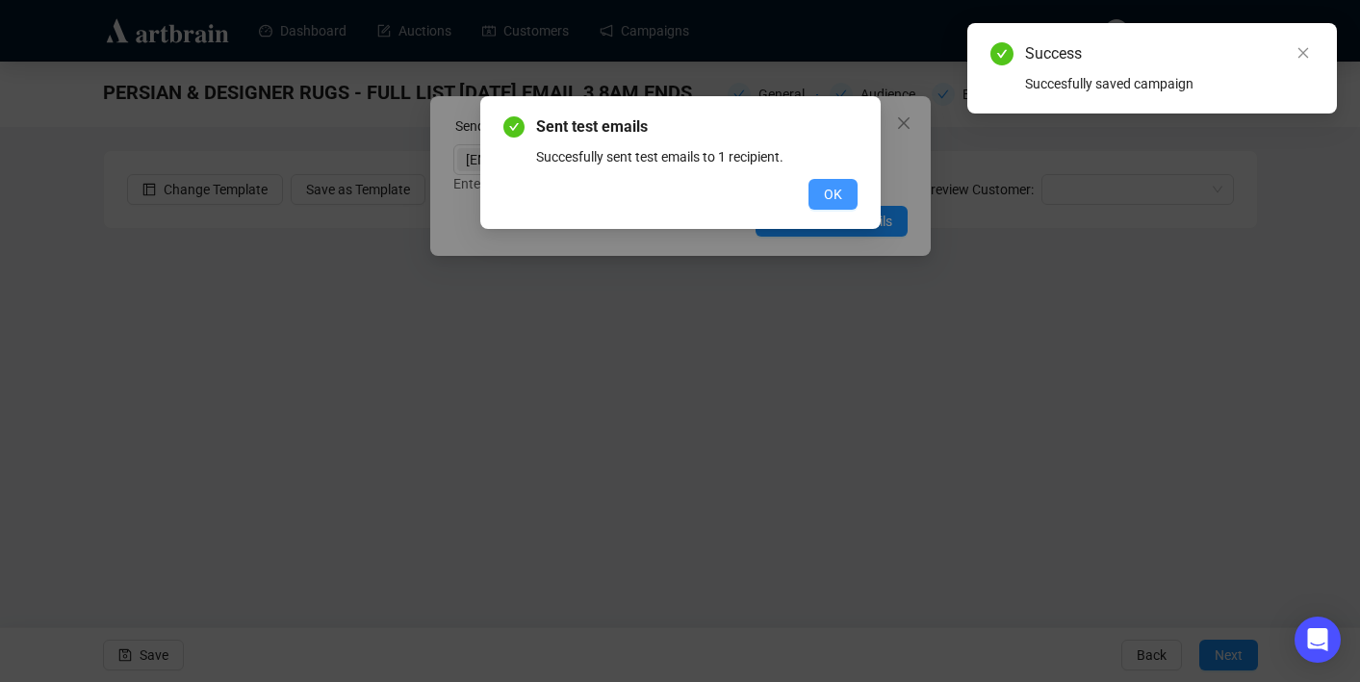
click at [826, 193] on span "OK" at bounding box center [833, 194] width 18 height 21
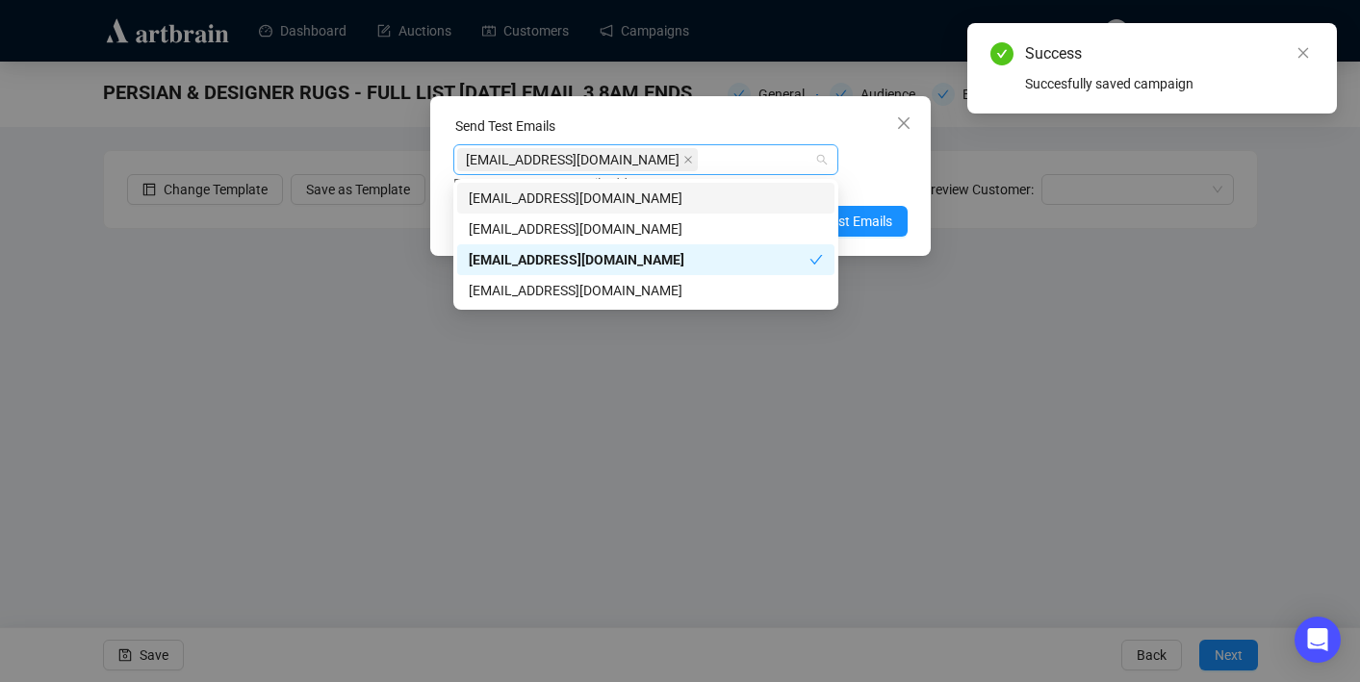
click at [823, 162] on div "[EMAIL_ADDRESS][DOMAIN_NAME]" at bounding box center [645, 159] width 385 height 31
click at [779, 222] on div "[EMAIL_ADDRESS][DOMAIN_NAME]" at bounding box center [646, 228] width 354 height 21
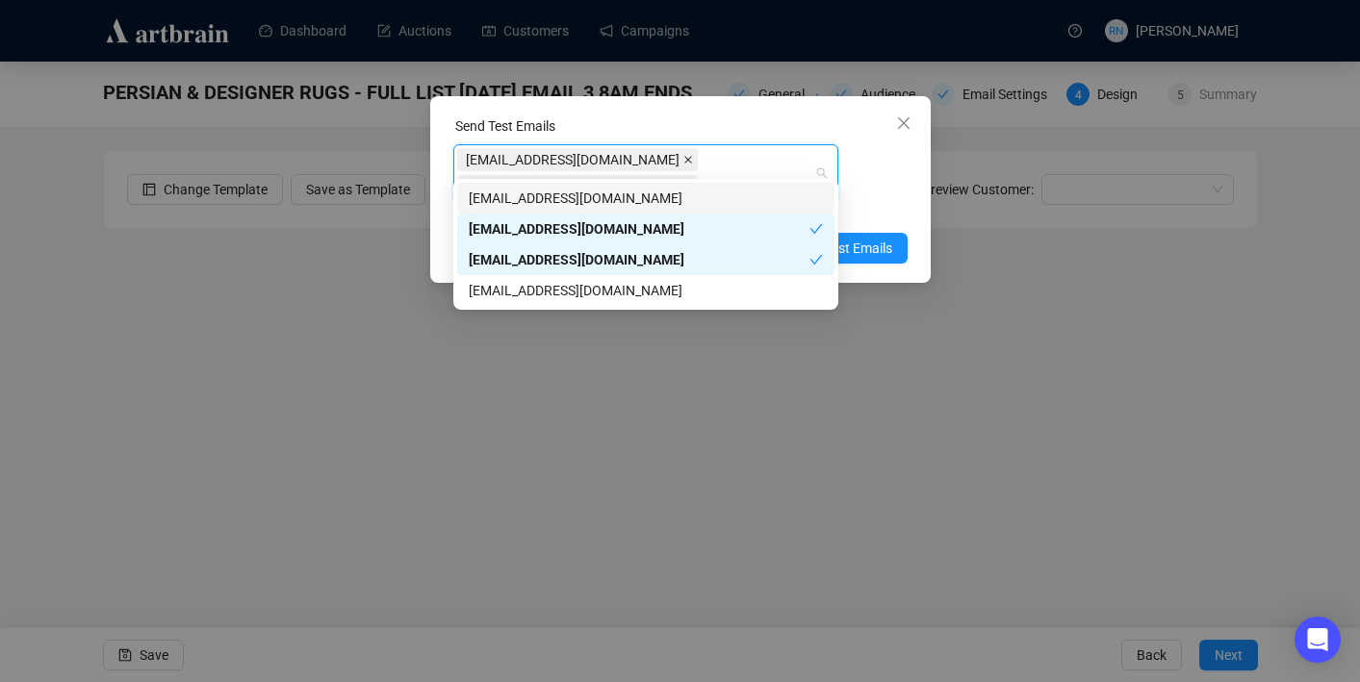
click at [684, 158] on icon "close" at bounding box center [688, 160] width 8 height 8
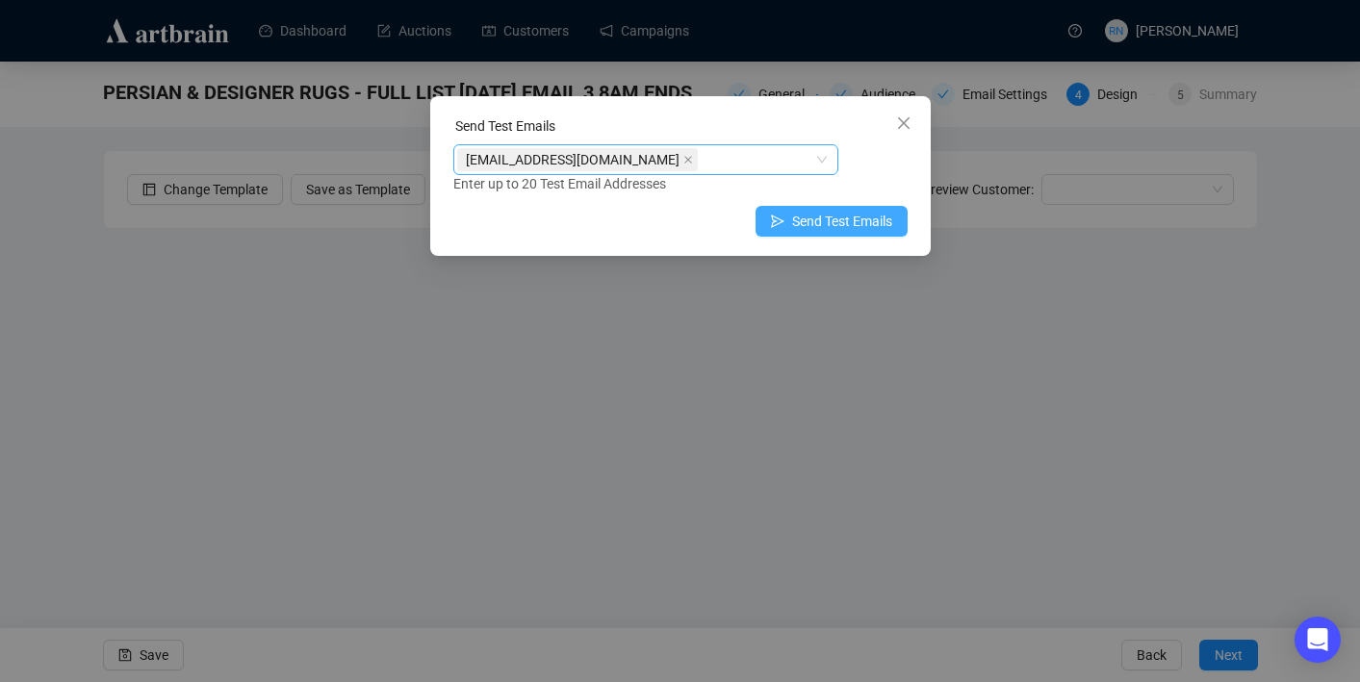
click at [873, 225] on span "Send Test Emails" at bounding box center [842, 221] width 100 height 21
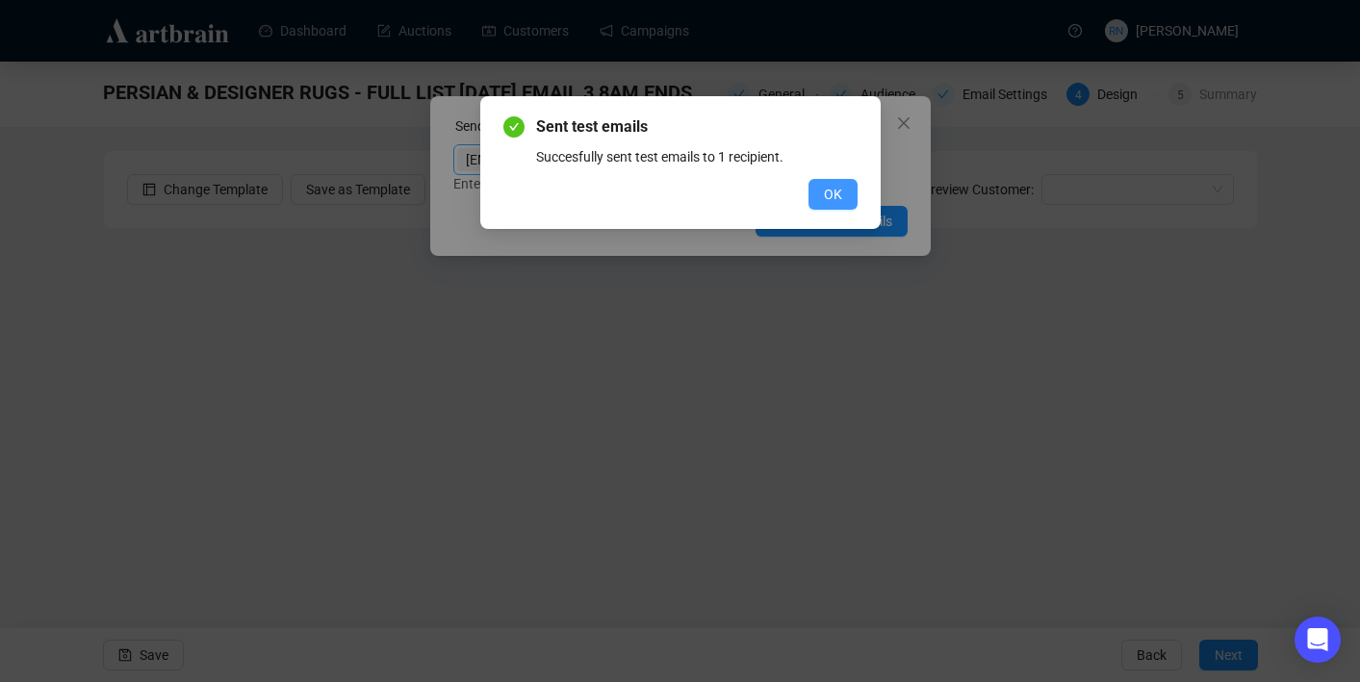
click at [834, 194] on span "OK" at bounding box center [833, 194] width 18 height 21
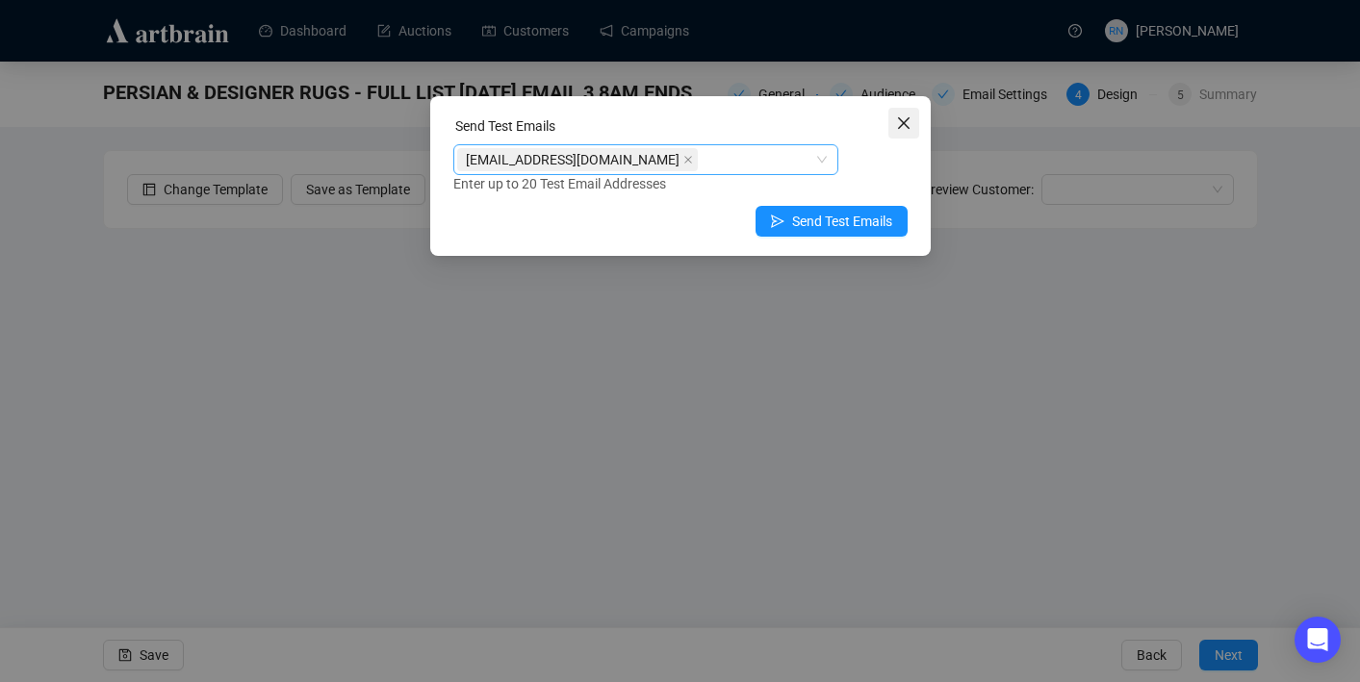
click at [909, 120] on icon "close" at bounding box center [903, 122] width 15 height 15
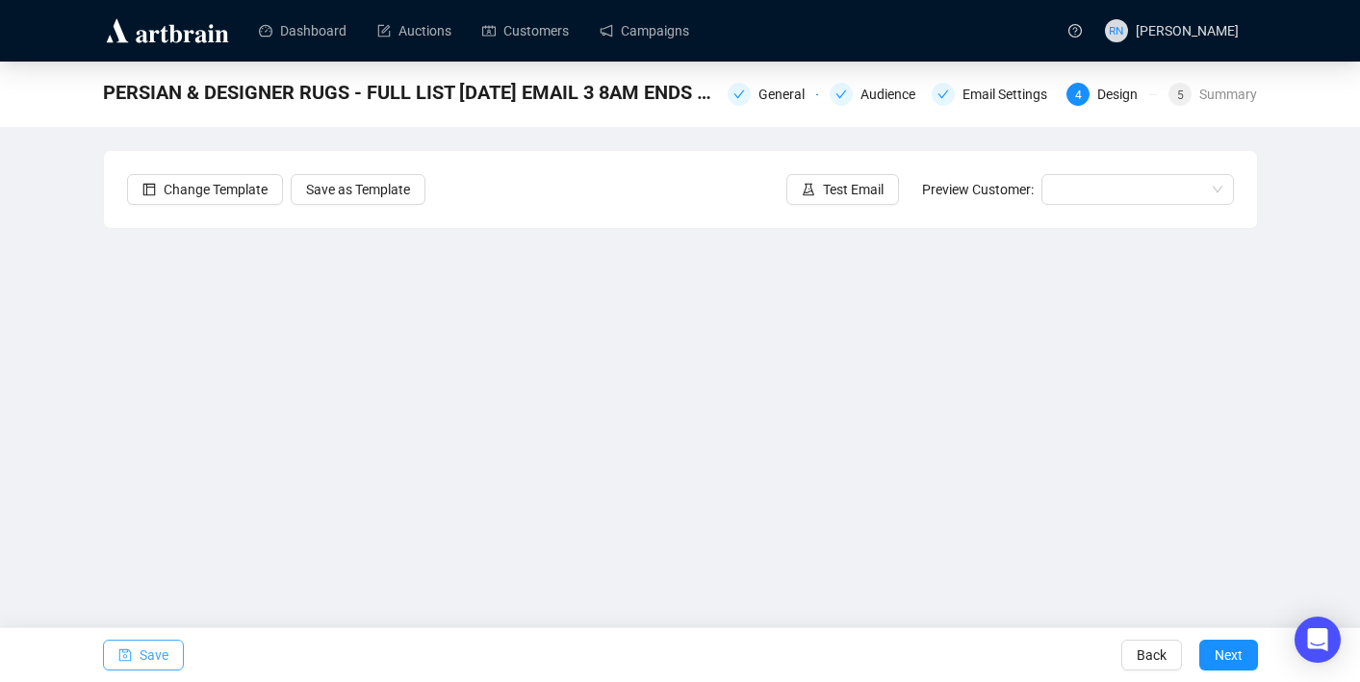
click at [164, 663] on span "Save" at bounding box center [154, 655] width 29 height 54
click at [1240, 659] on span "Next" at bounding box center [1228, 655] width 28 height 54
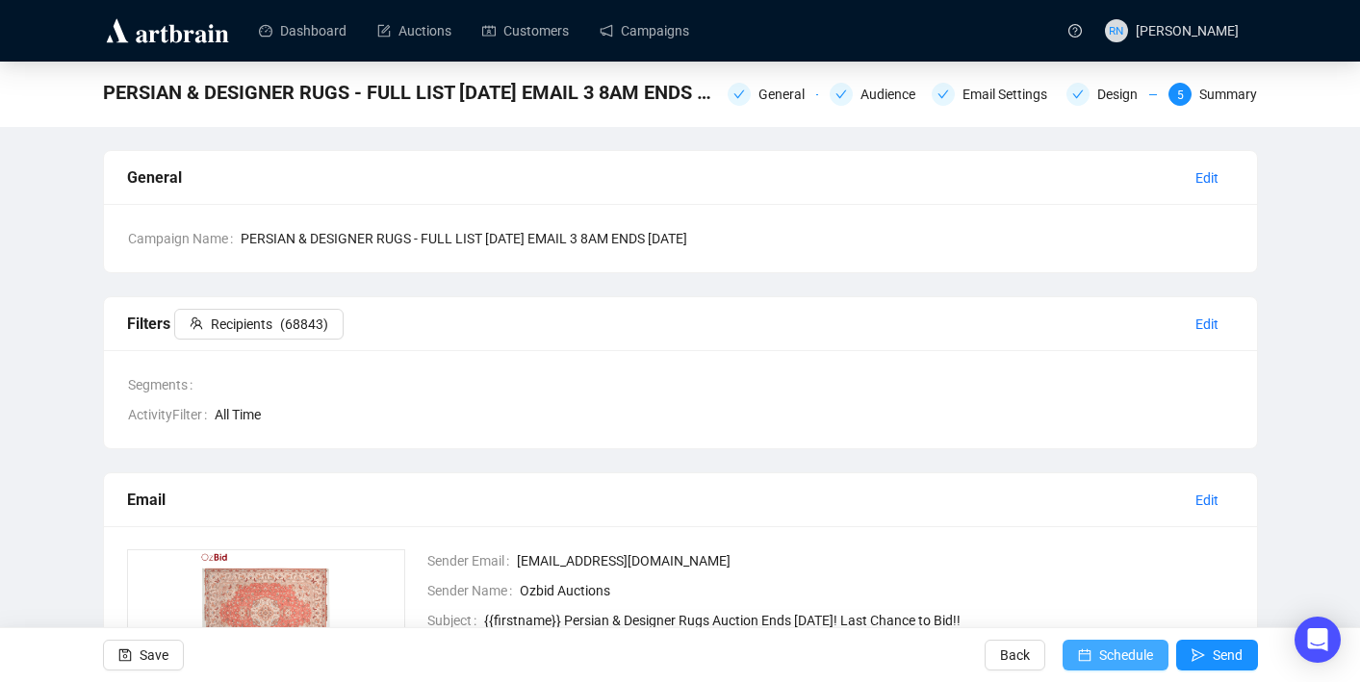
click at [1080, 647] on span "submit" at bounding box center [1084, 655] width 13 height 54
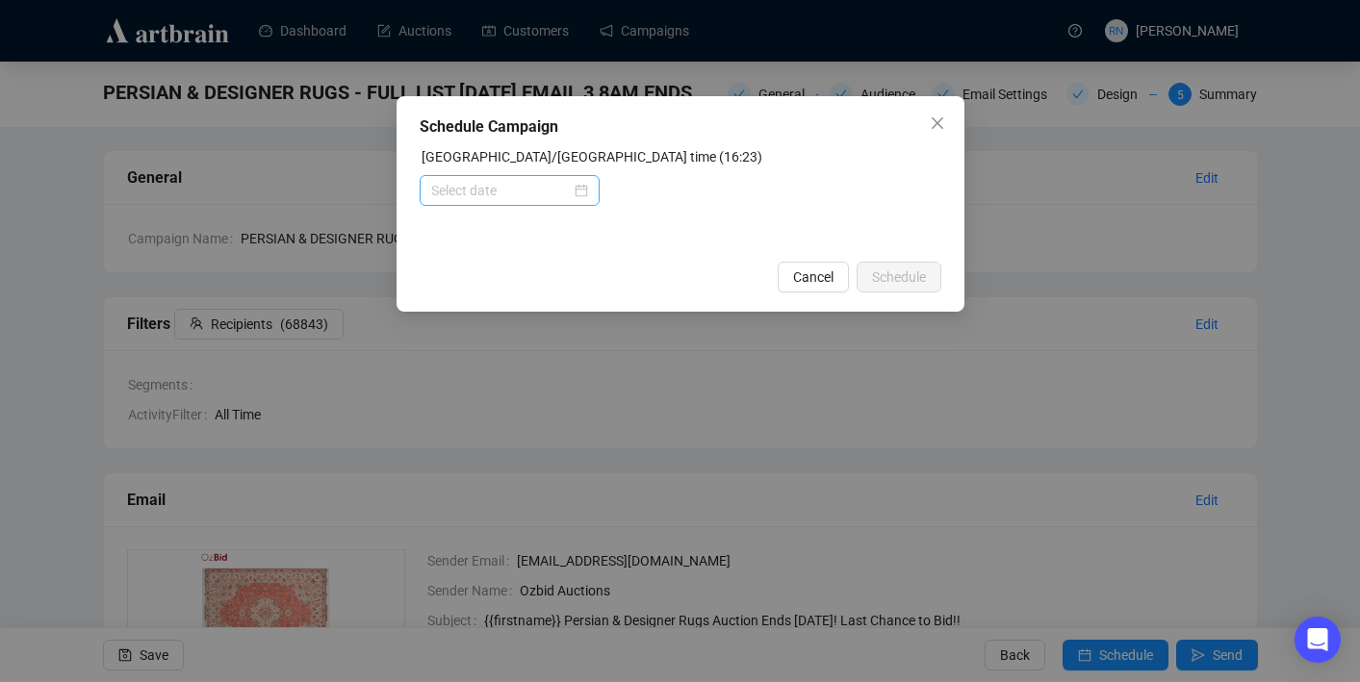
click at [573, 192] on div at bounding box center [509, 190] width 157 height 21
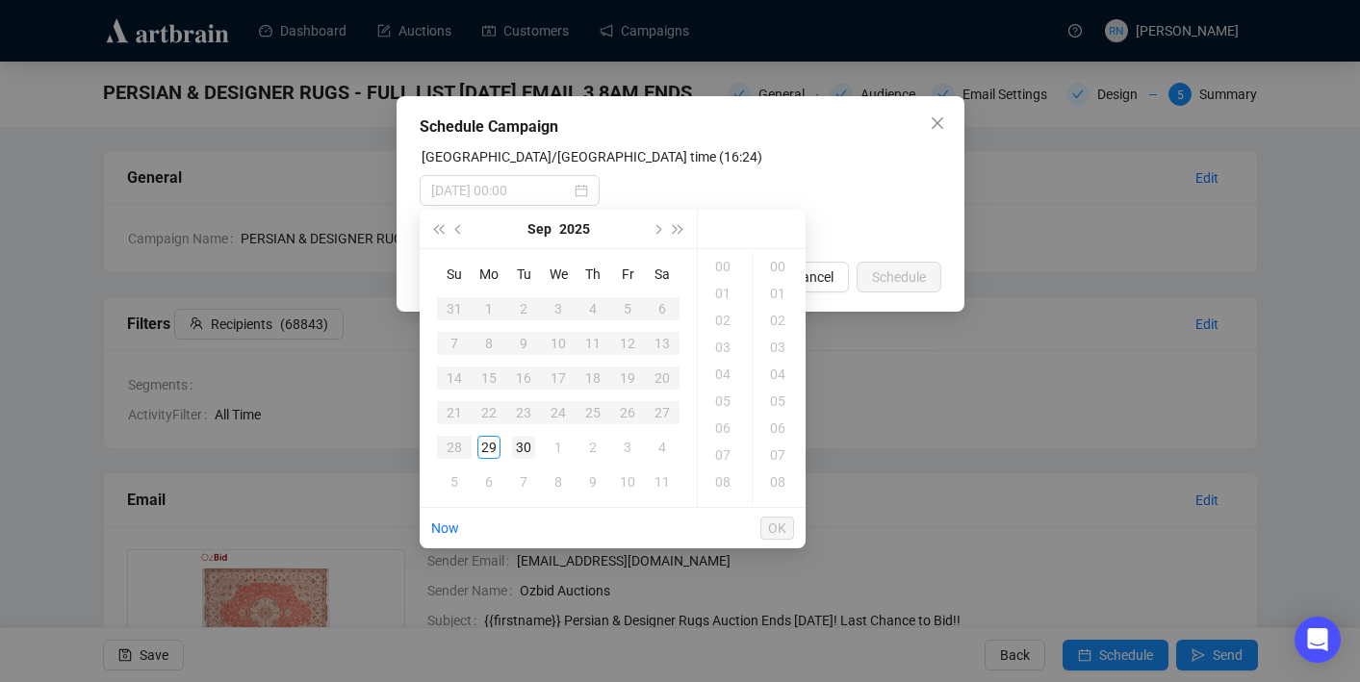
click at [525, 449] on div "30" at bounding box center [523, 447] width 23 height 23
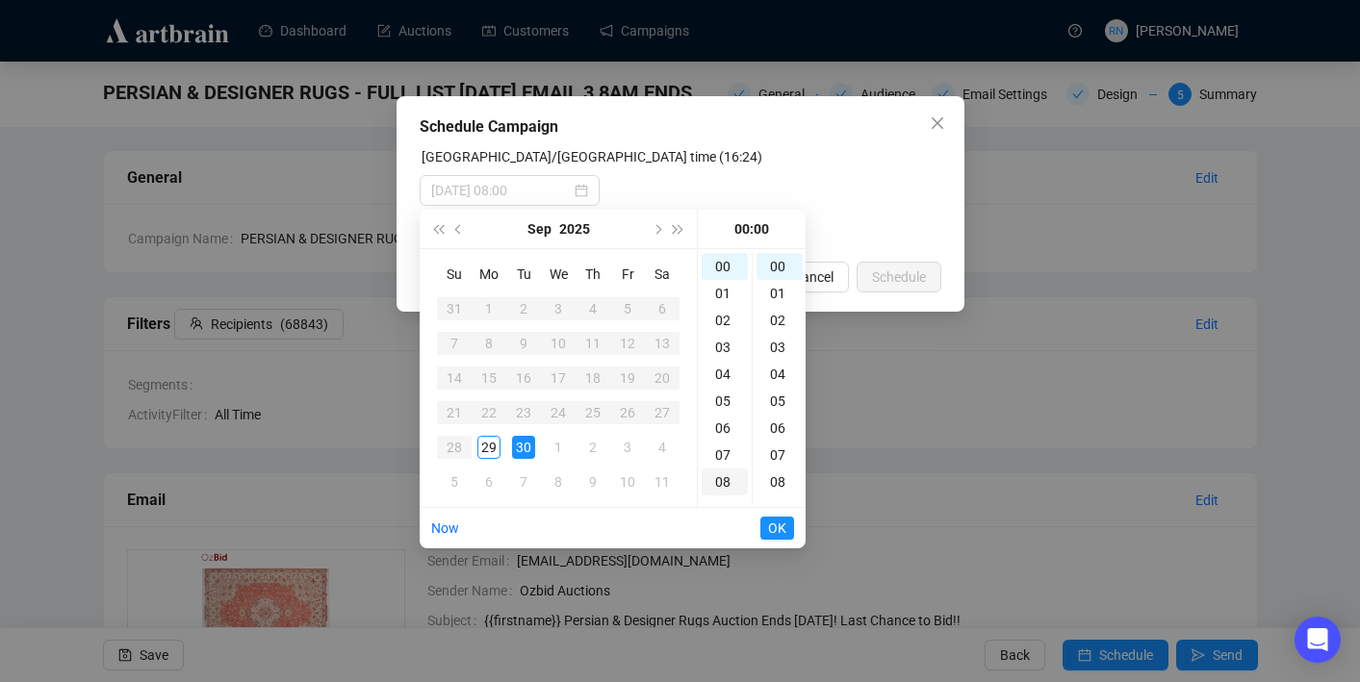
click at [735, 481] on div "08" at bounding box center [724, 482] width 46 height 27
type input "[DATE] 08:00"
click at [779, 533] on span "OK" at bounding box center [777, 528] width 18 height 37
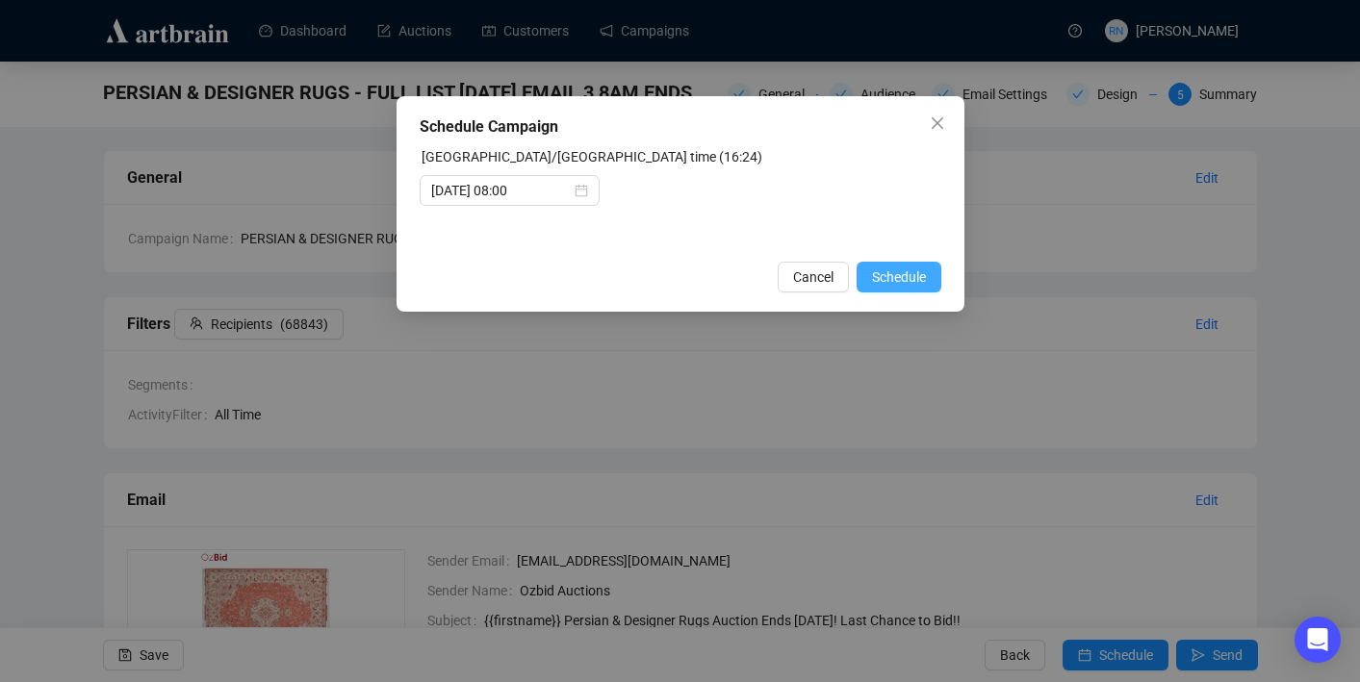
click at [890, 278] on span "Schedule" at bounding box center [899, 277] width 54 height 21
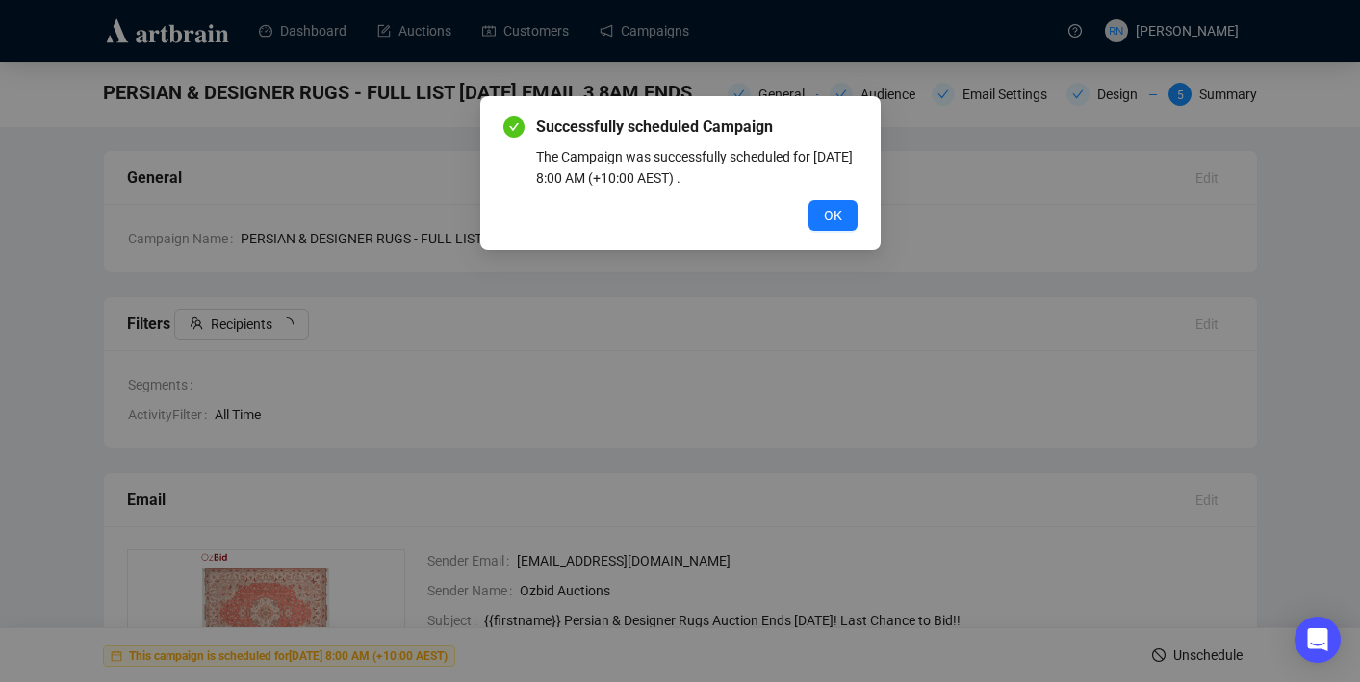
click at [828, 217] on span "OK" at bounding box center [833, 215] width 18 height 21
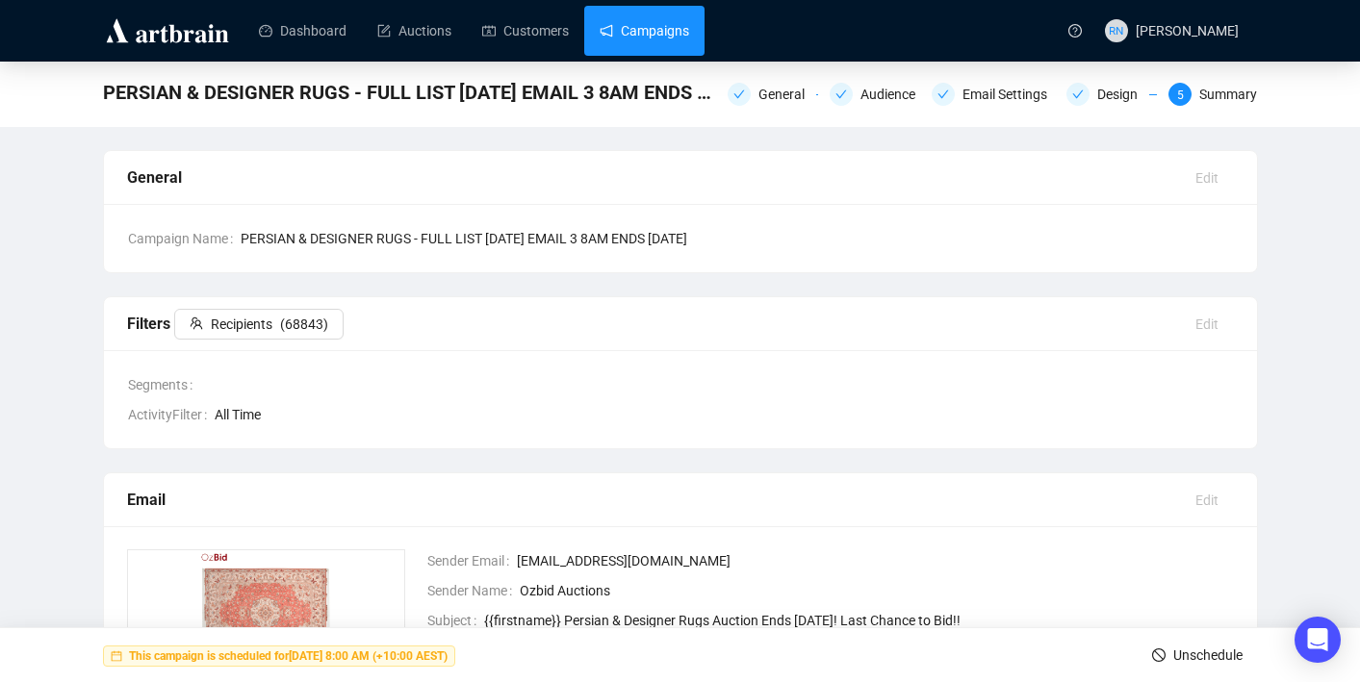
click at [658, 38] on link "Campaigns" at bounding box center [643, 31] width 89 height 50
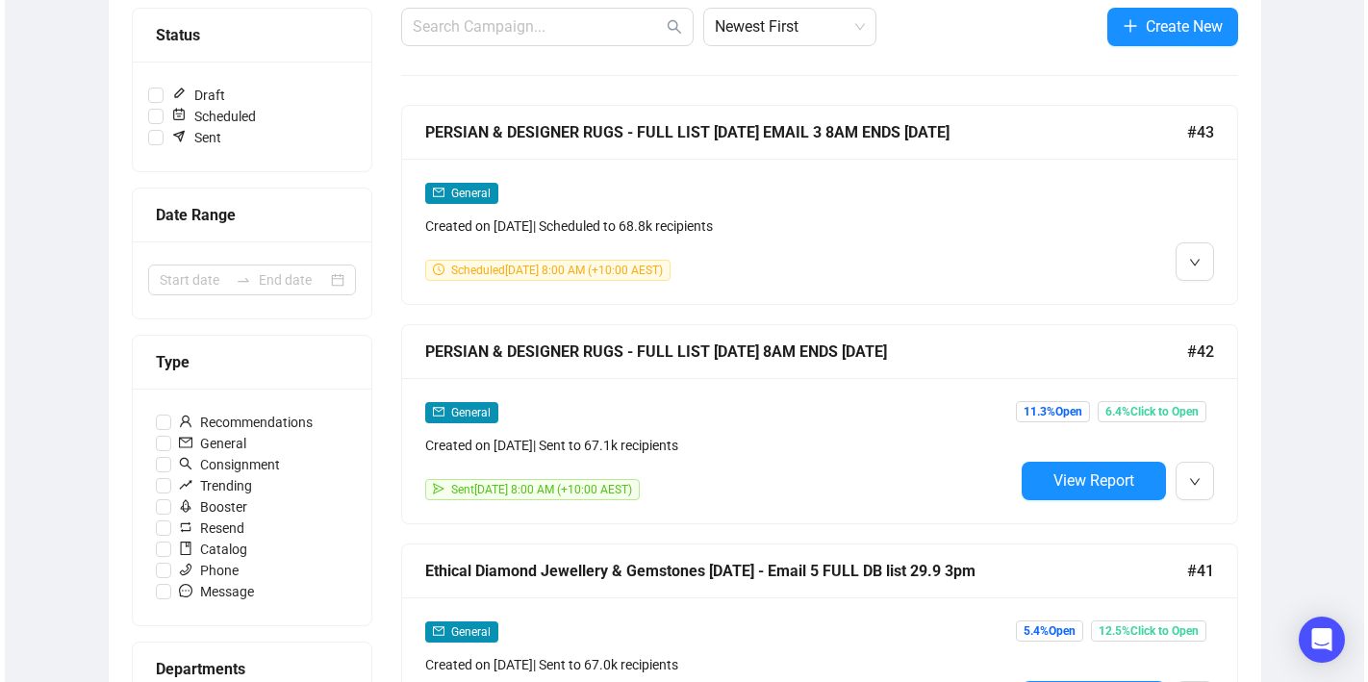
scroll to position [246, 0]
